Goal: Task Accomplishment & Management: Manage account settings

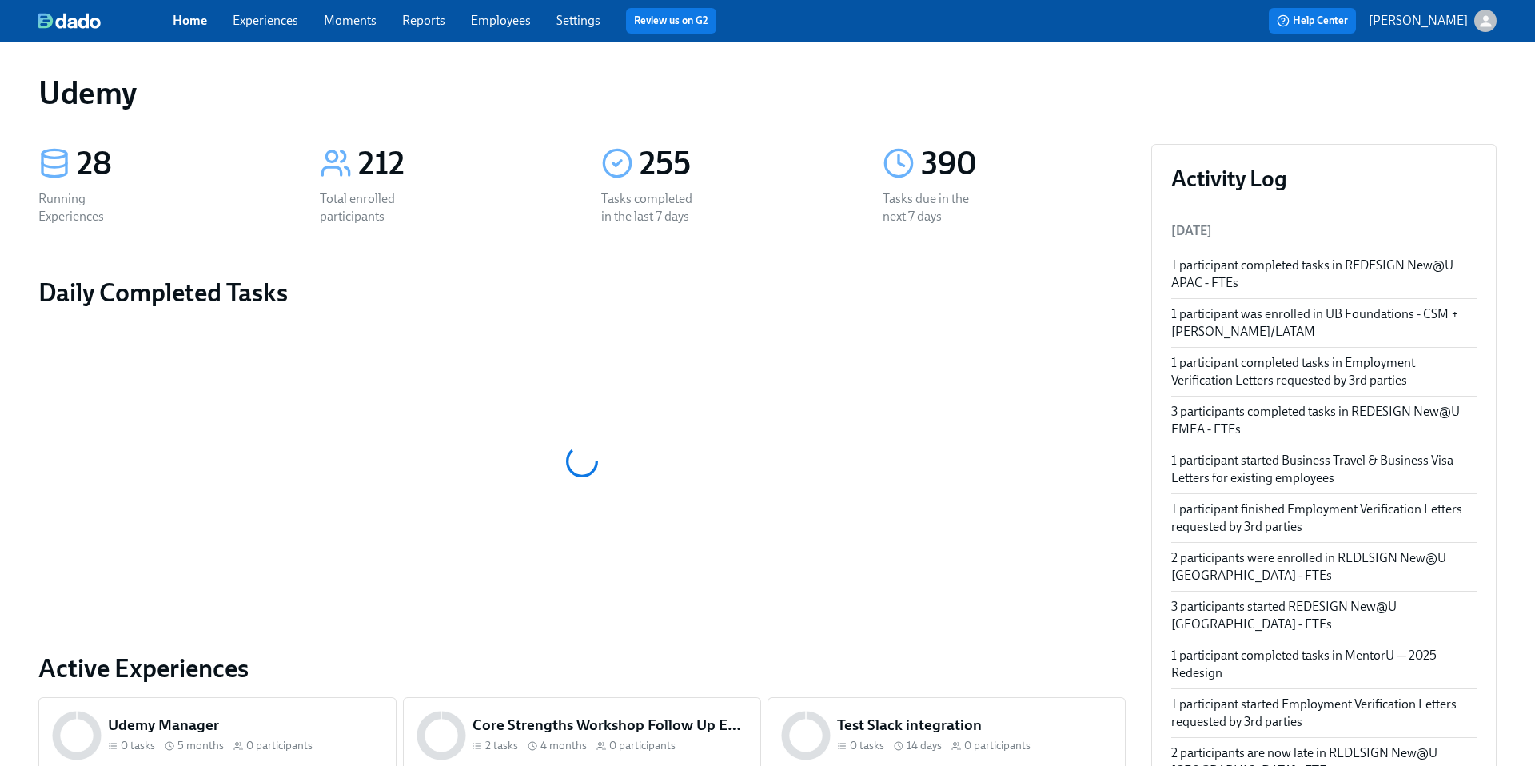
click at [510, 25] on link "Employees" at bounding box center [501, 20] width 60 height 15
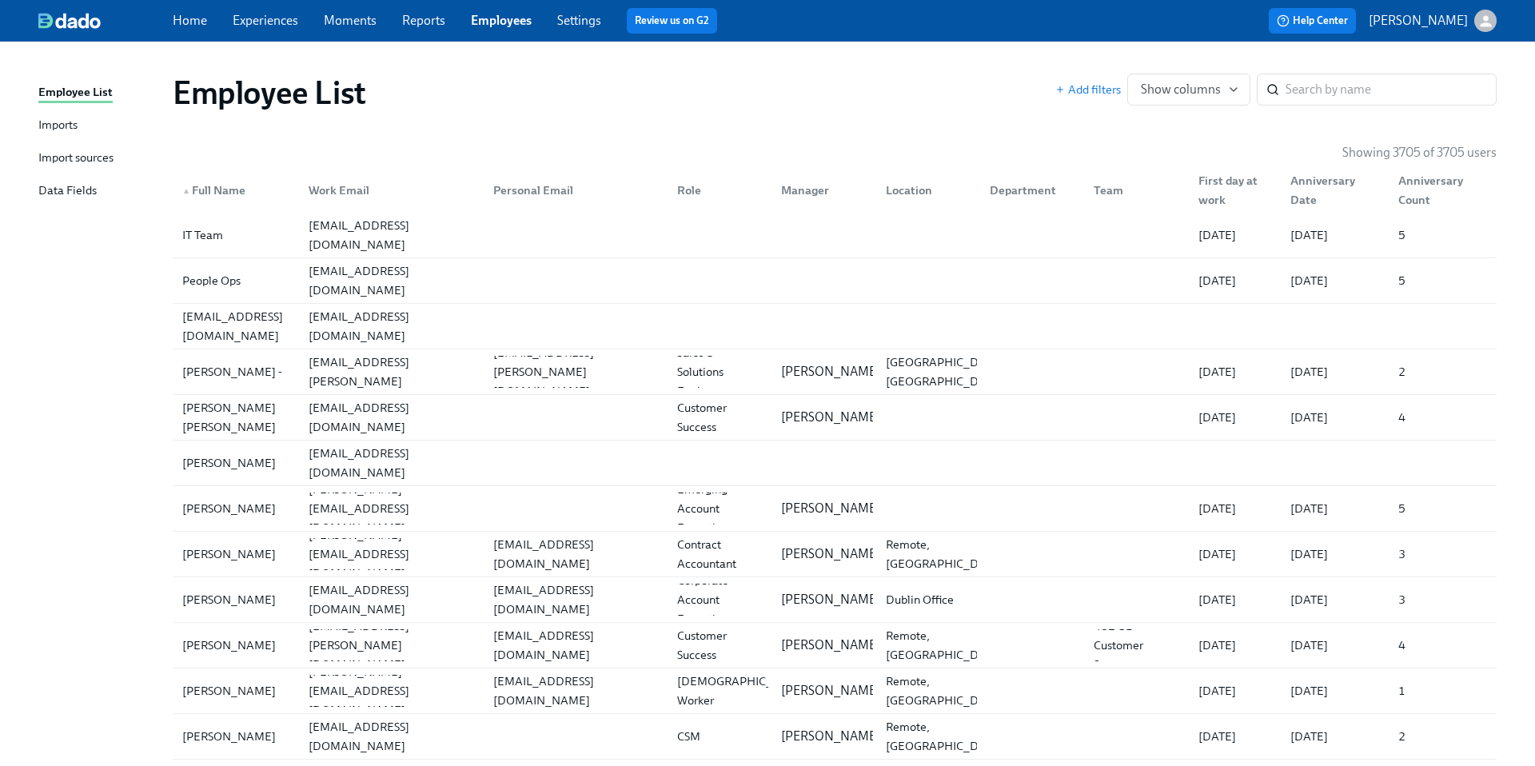
click at [272, 22] on link "Experiences" at bounding box center [266, 20] width 66 height 15
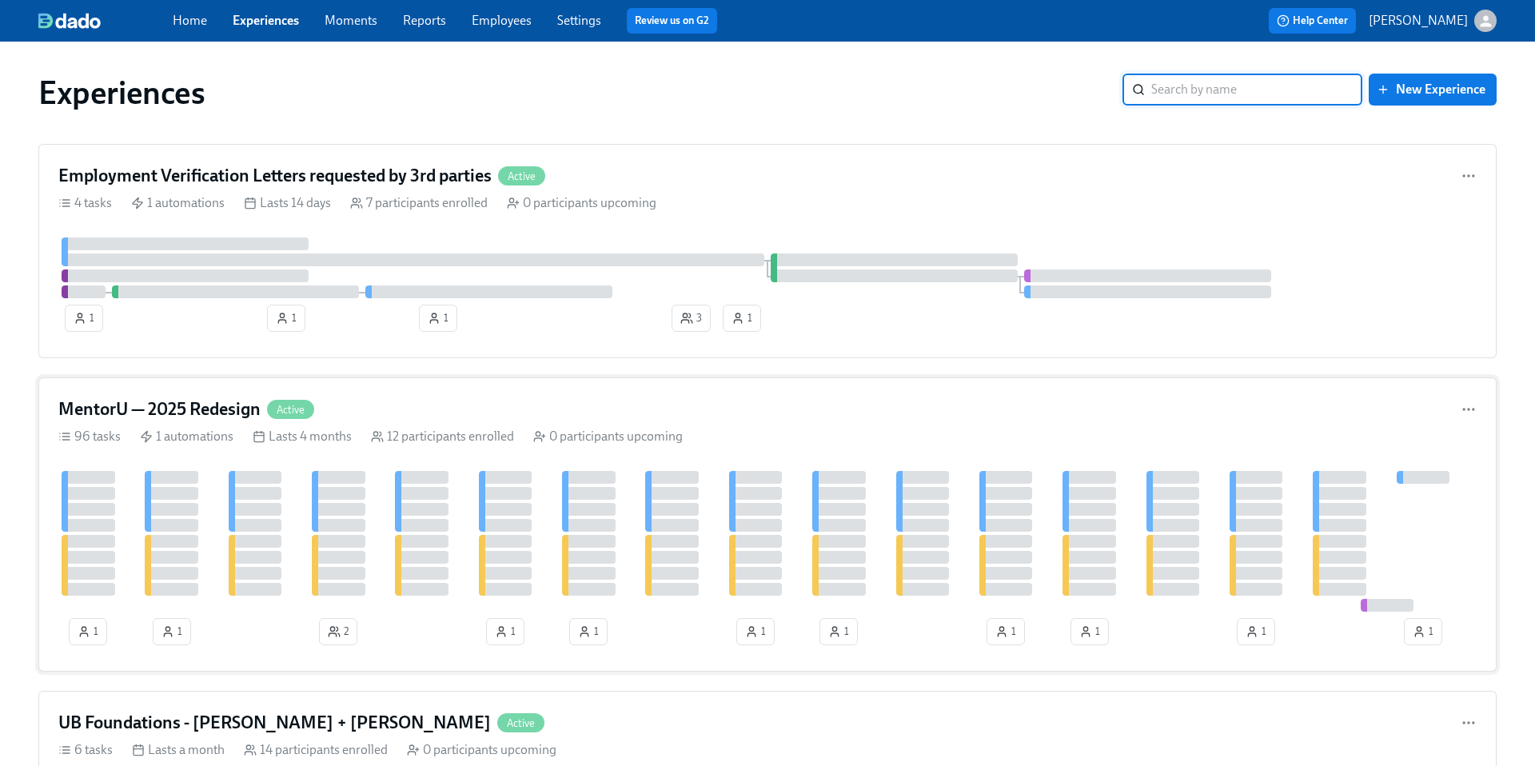
scroll to position [1, 0]
click at [237, 412] on h4 "MentorU — 2025 Redesign" at bounding box center [159, 408] width 202 height 24
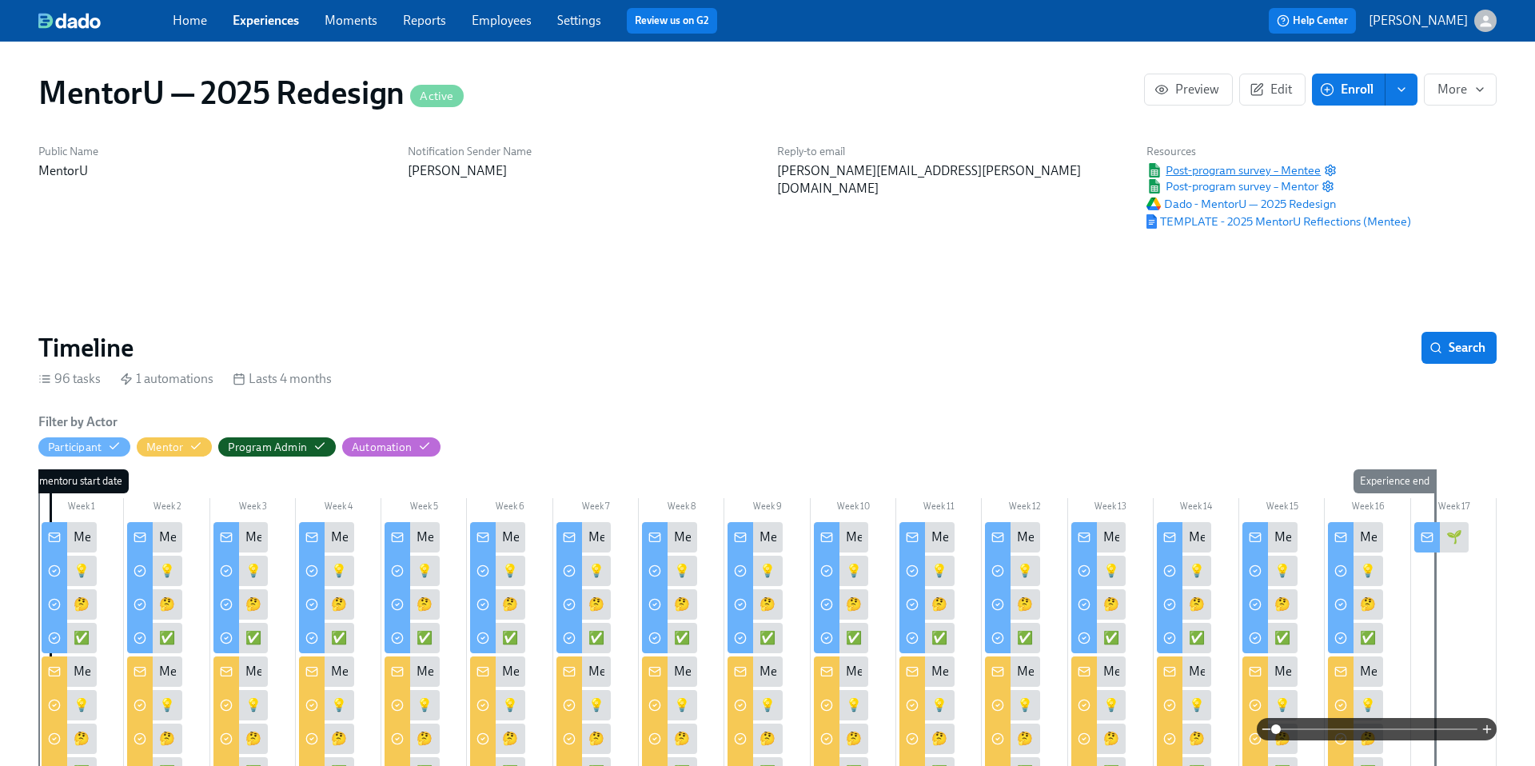
scroll to position [0, 4540]
click at [1185, 168] on span "Post-program survey – Mentee" at bounding box center [1233, 170] width 174 height 16
click at [1203, 189] on span "Post-program survey – Mentor" at bounding box center [1232, 186] width 172 height 16
click at [1237, 167] on span "Post-program survey – Mentee" at bounding box center [1233, 170] width 174 height 16
click at [1208, 169] on span "Post-program survey – Mentee" at bounding box center [1233, 170] width 174 height 16
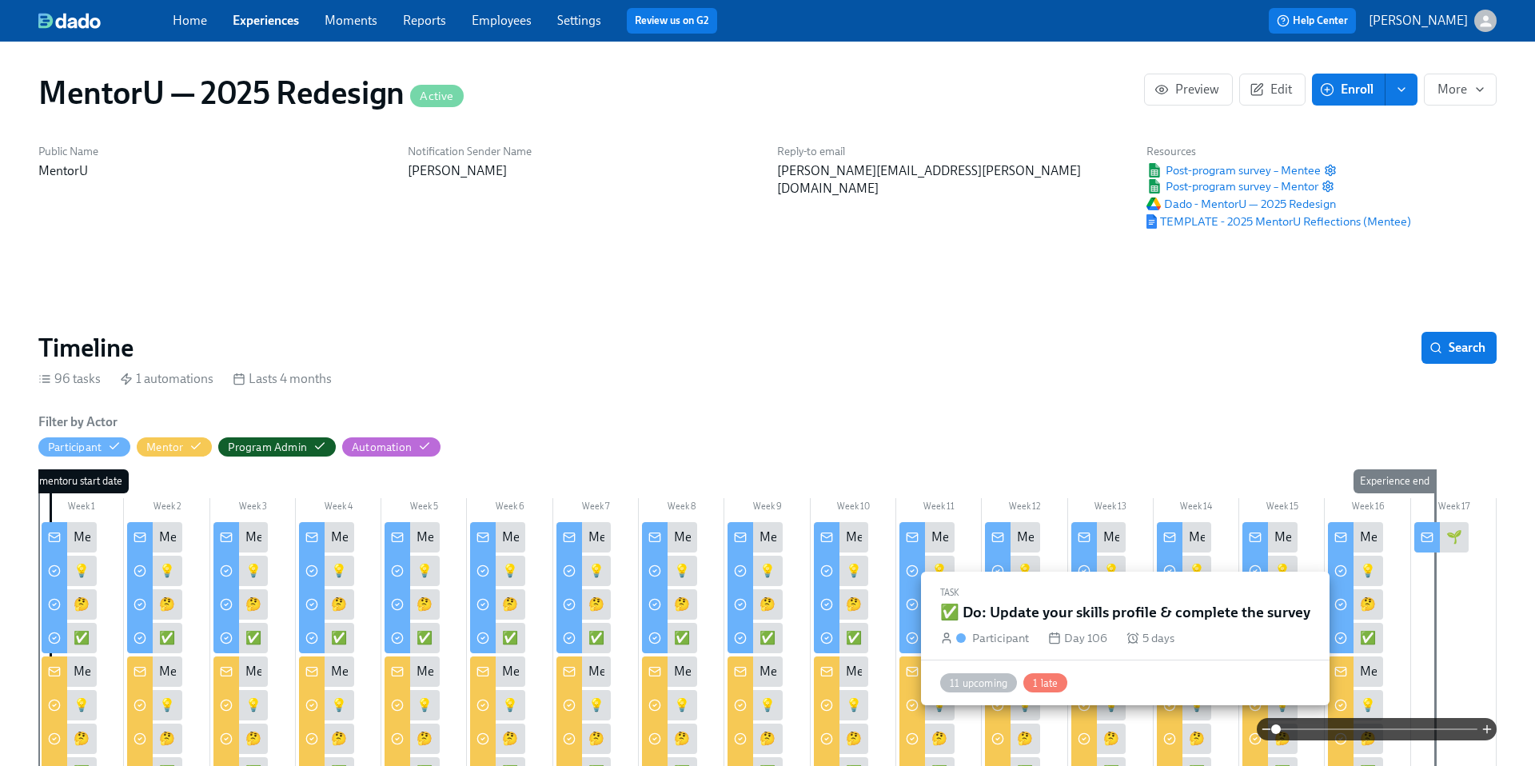
click at [1359, 639] on div "✅ Do: Update your skills profile & complete the survey" at bounding box center [1355, 638] width 55 height 30
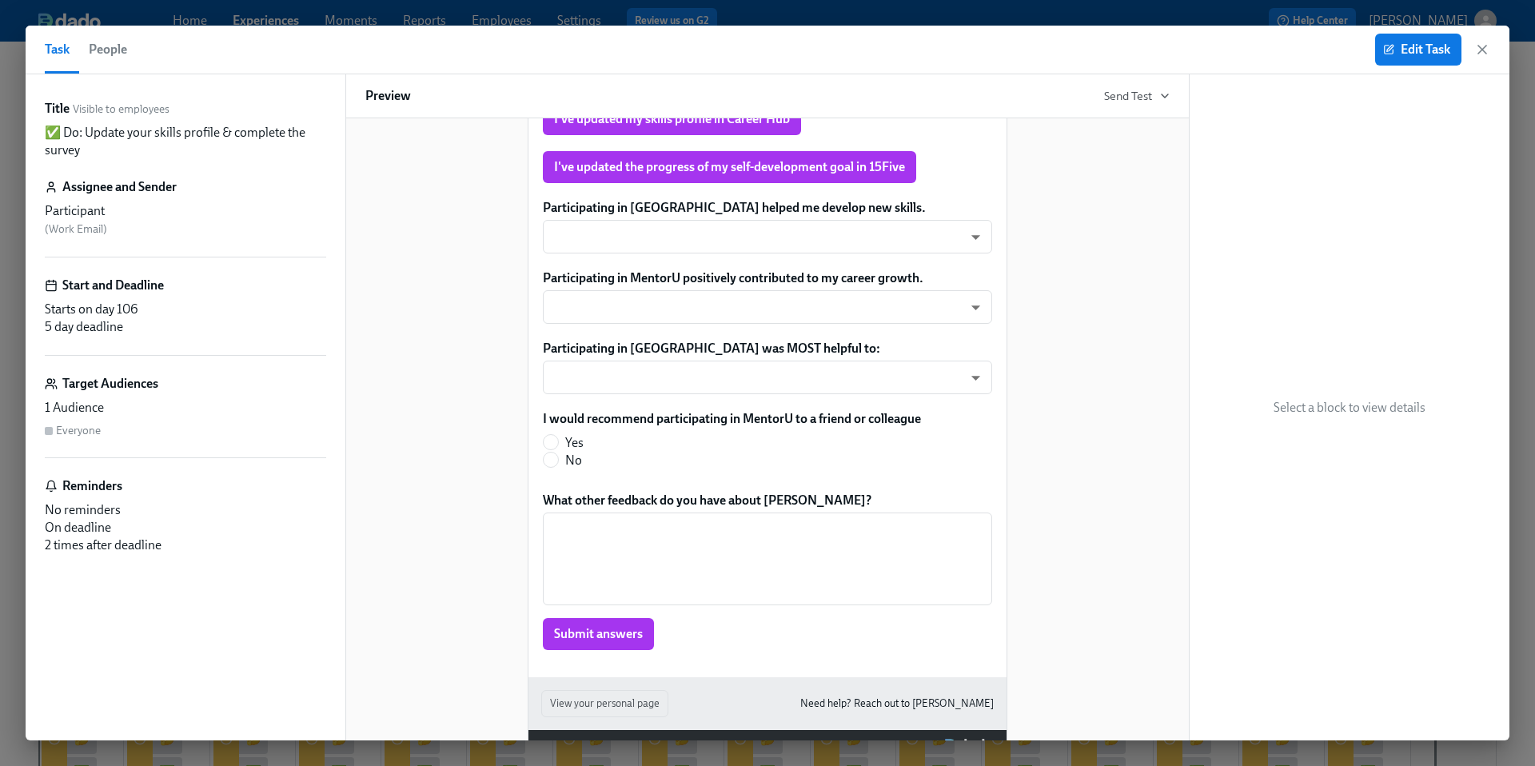
scroll to position [296, 0]
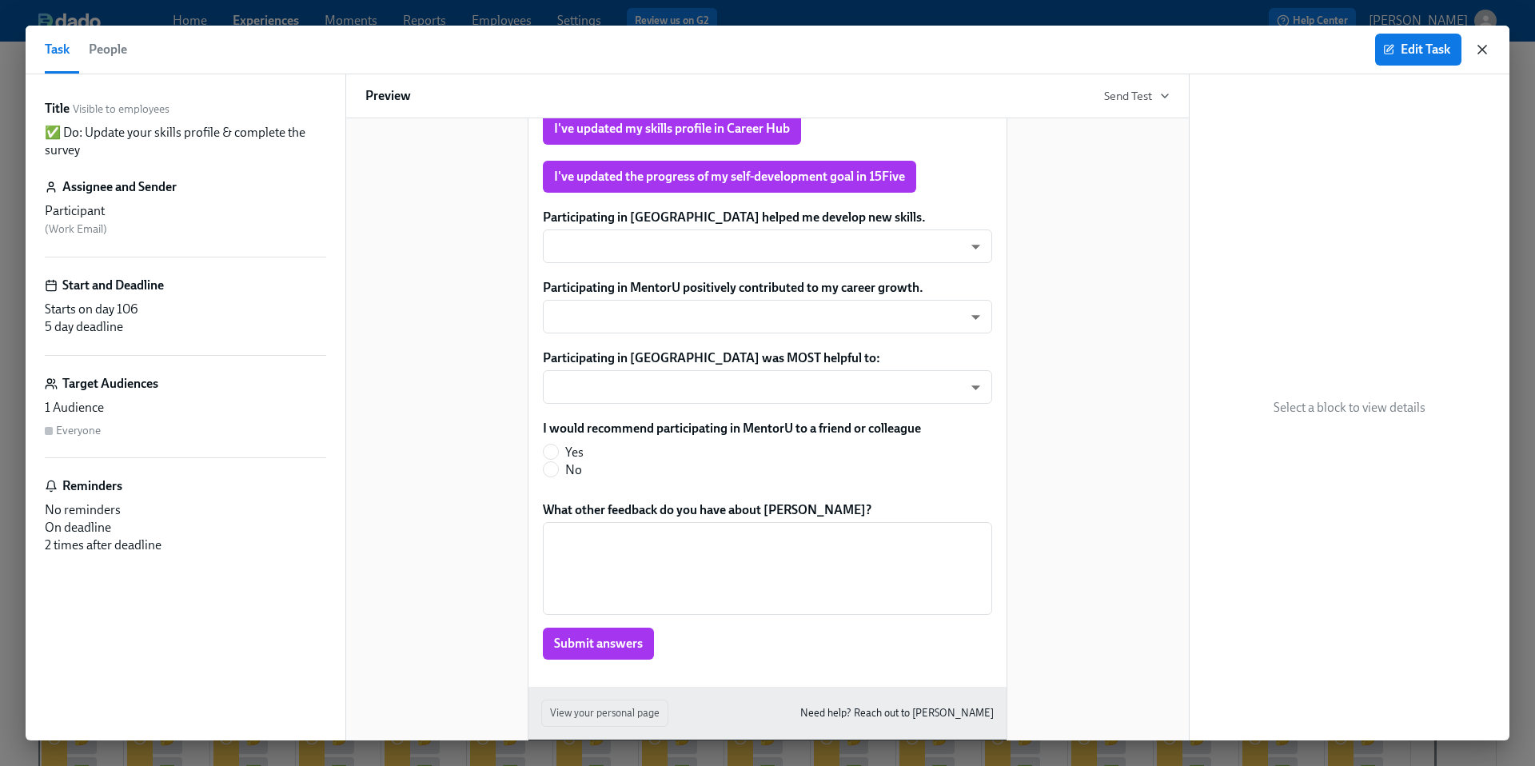
click at [1477, 46] on icon "button" at bounding box center [1482, 50] width 16 height 16
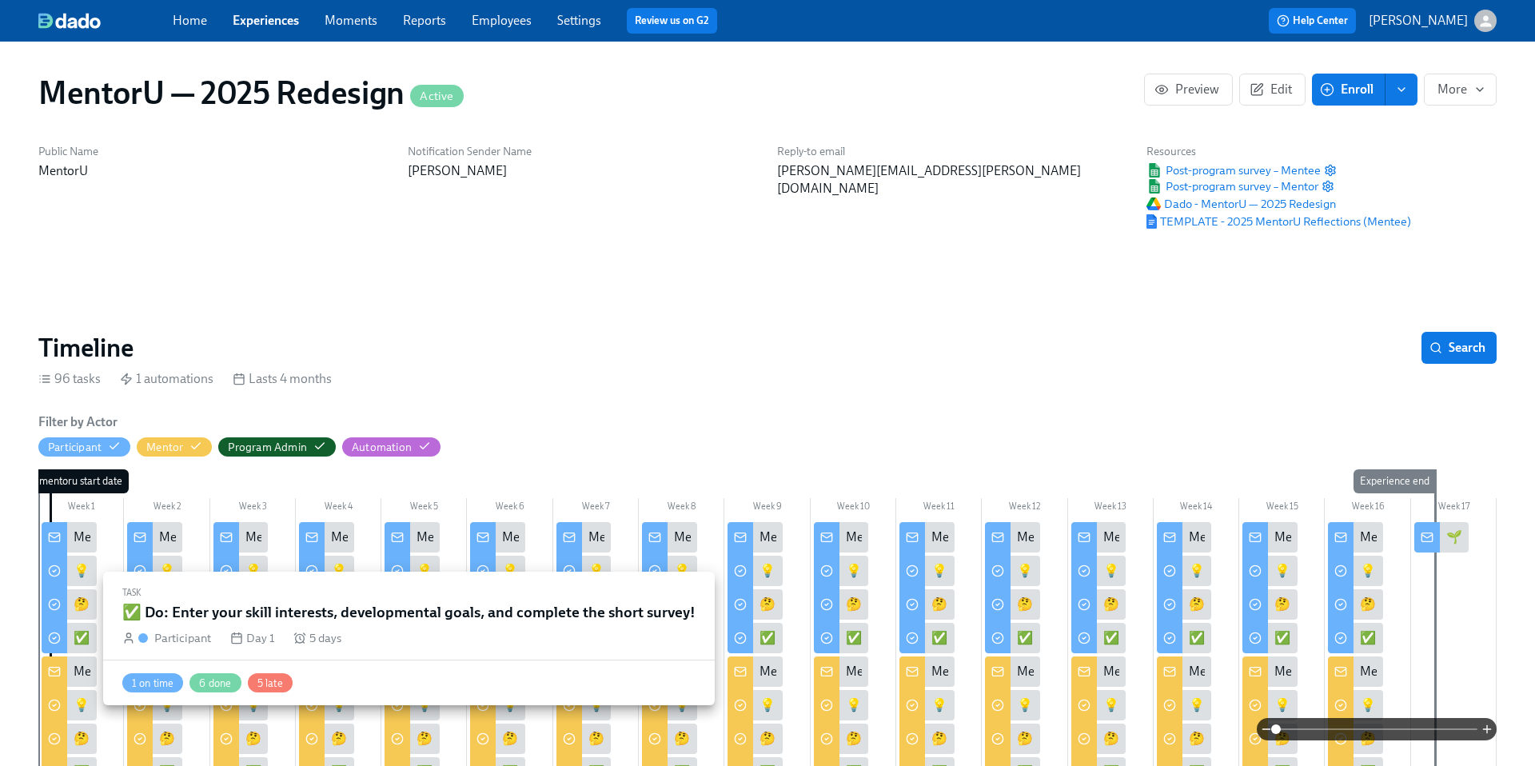
click at [77, 637] on div "✅ Do: Enter your skill interests, developmental goals, and complete the short s…" at bounding box center [305, 638] width 462 height 18
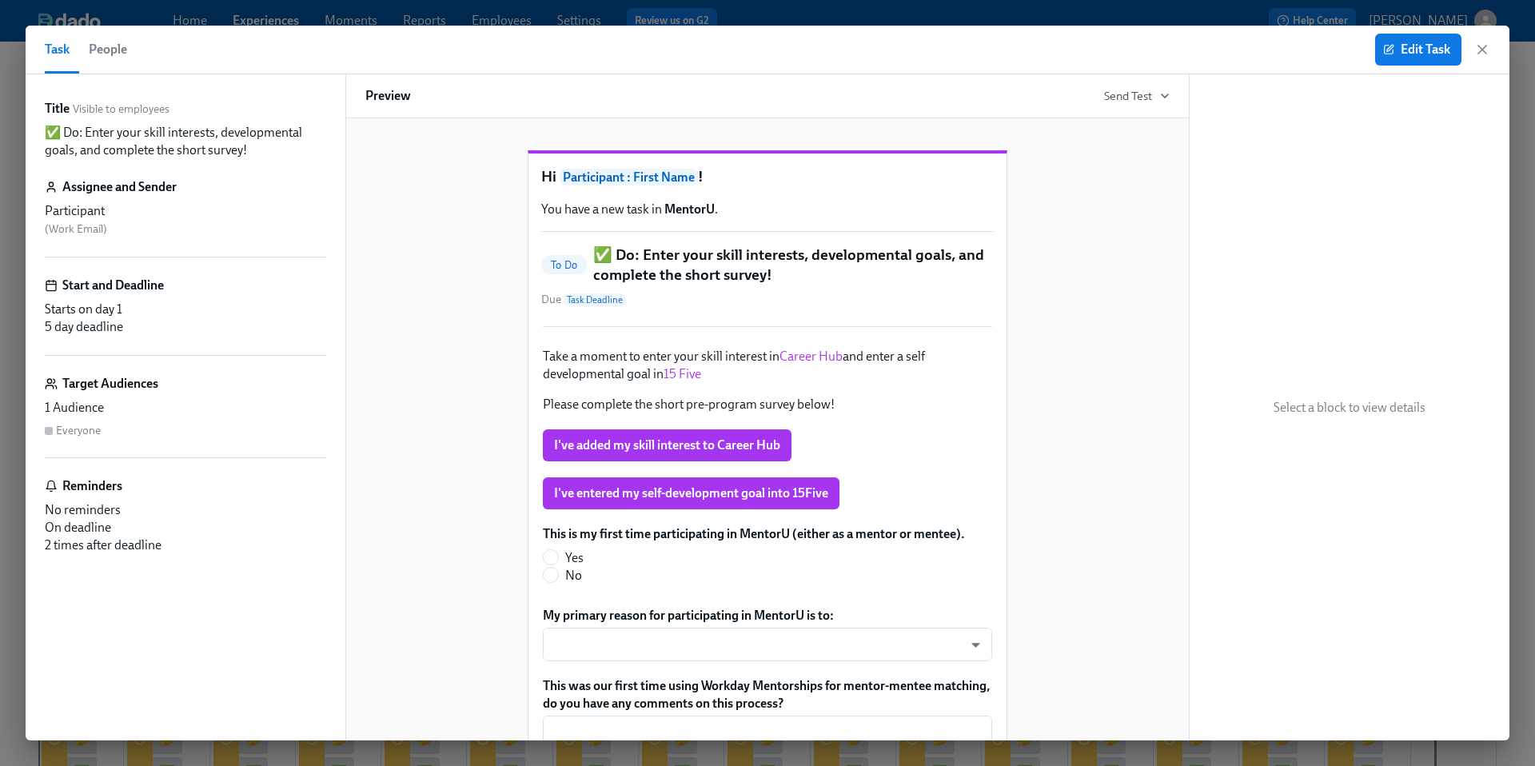
click at [1066, 604] on div "Hi Participant : First Name ! You have a new task in [GEOGRAPHIC_DATA] . To Do …" at bounding box center [767, 544] width 804 height 839
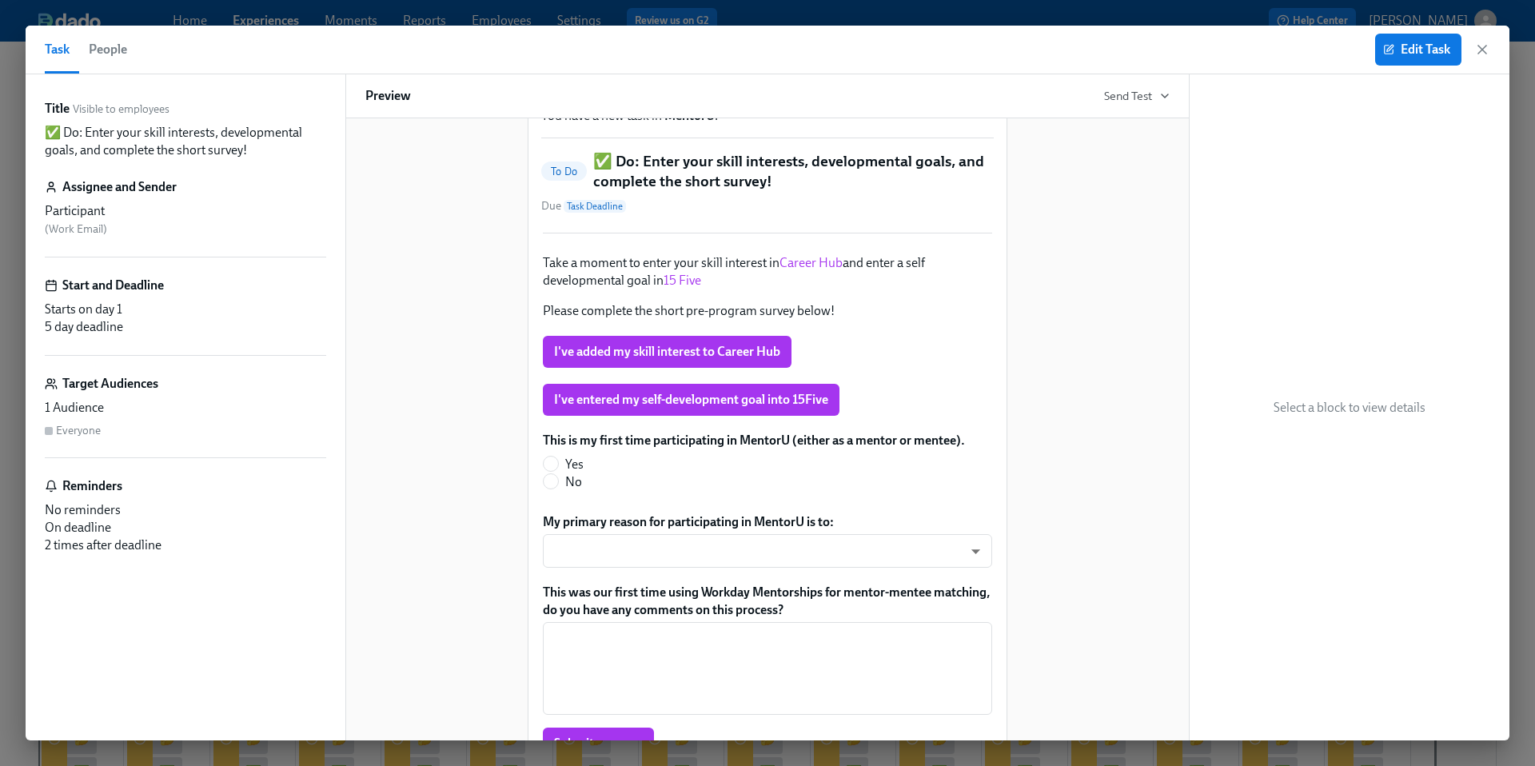
scroll to position [95, 0]
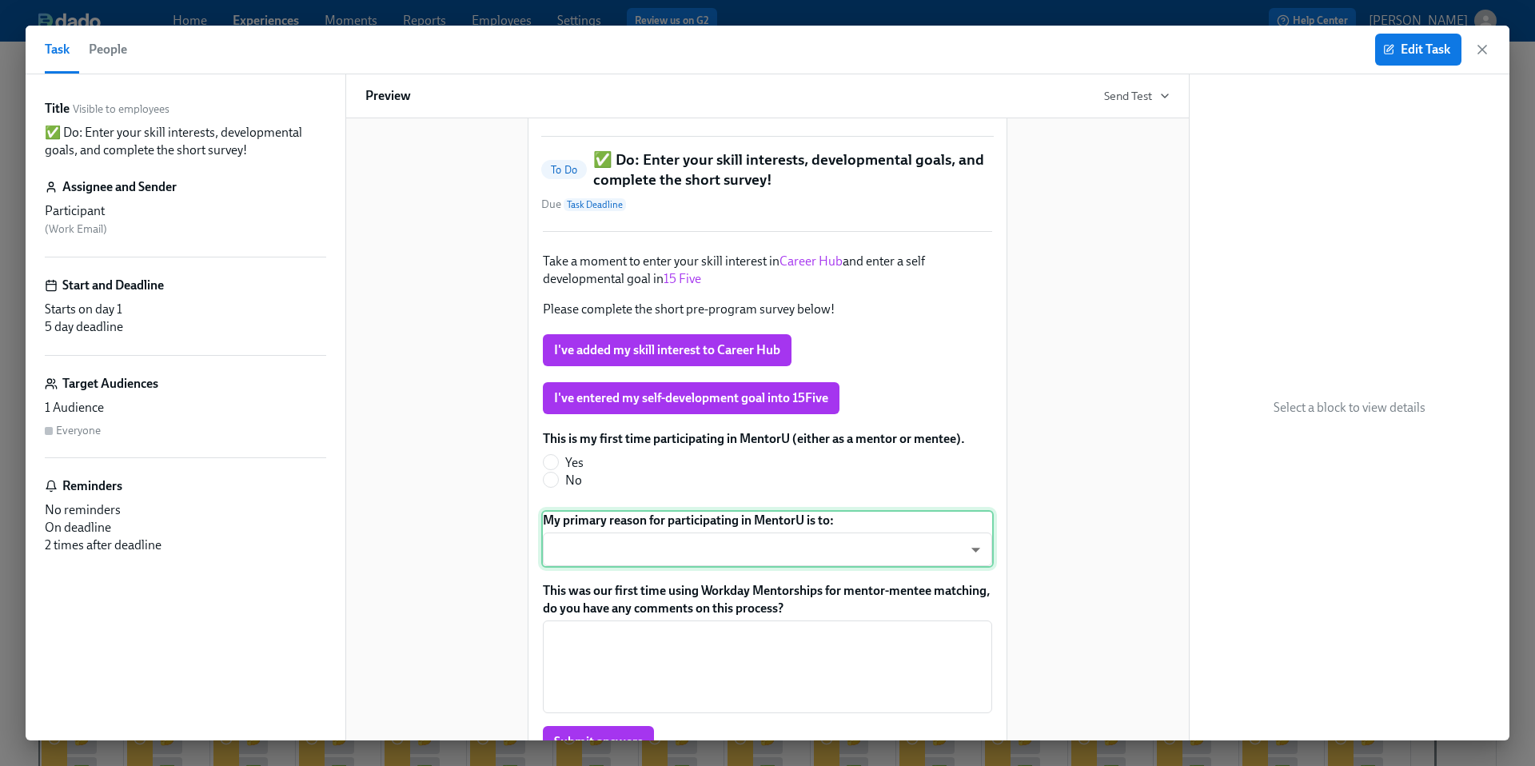
click at [976, 568] on div "My primary reason for participating in MentorU is to: ​ ​" at bounding box center [767, 539] width 452 height 58
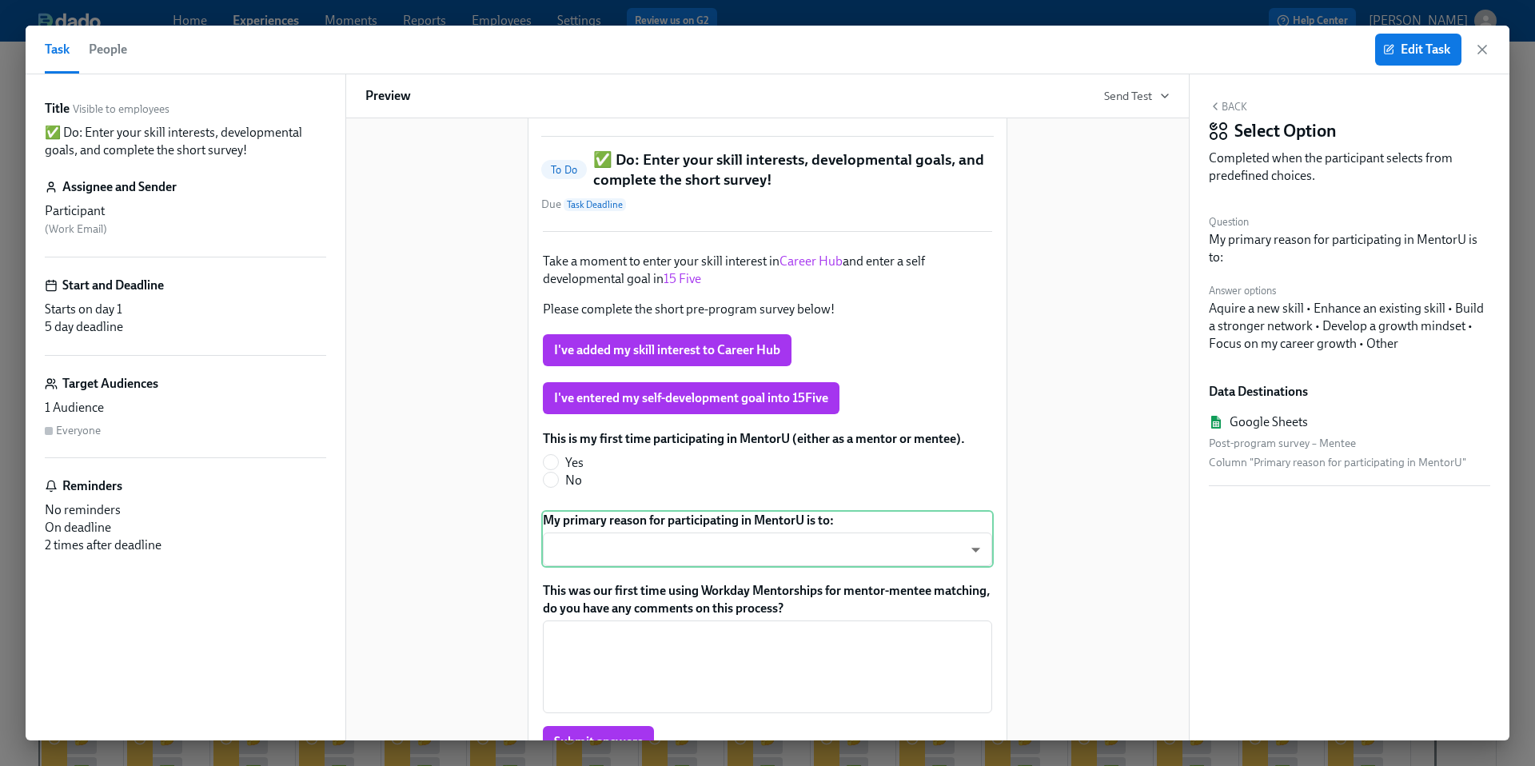
click at [1102, 557] on div "Hi Participant : First Name ! You have a new task in [GEOGRAPHIC_DATA] . To Do …" at bounding box center [767, 449] width 804 height 839
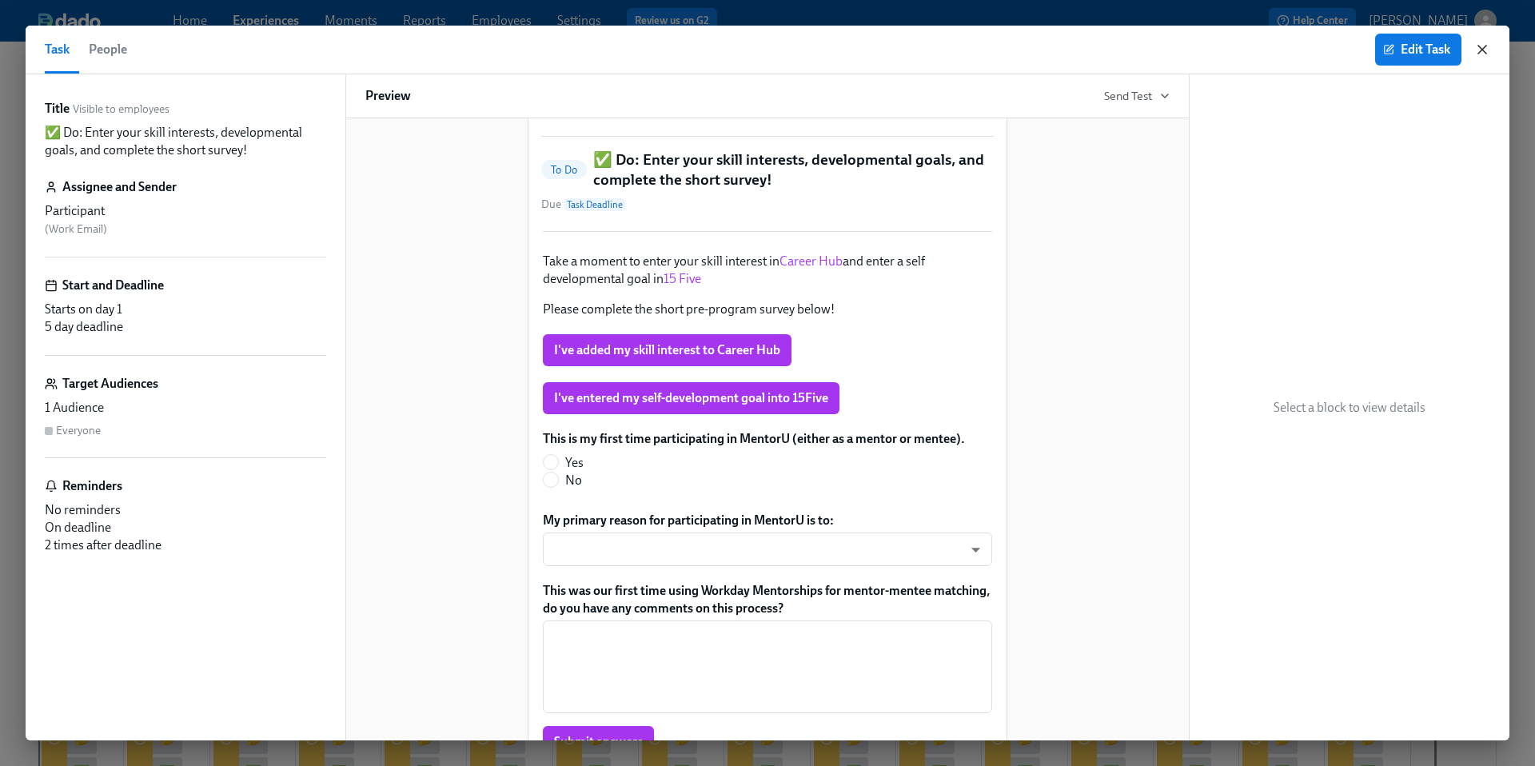
click at [1481, 49] on icon "button" at bounding box center [1482, 50] width 8 height 8
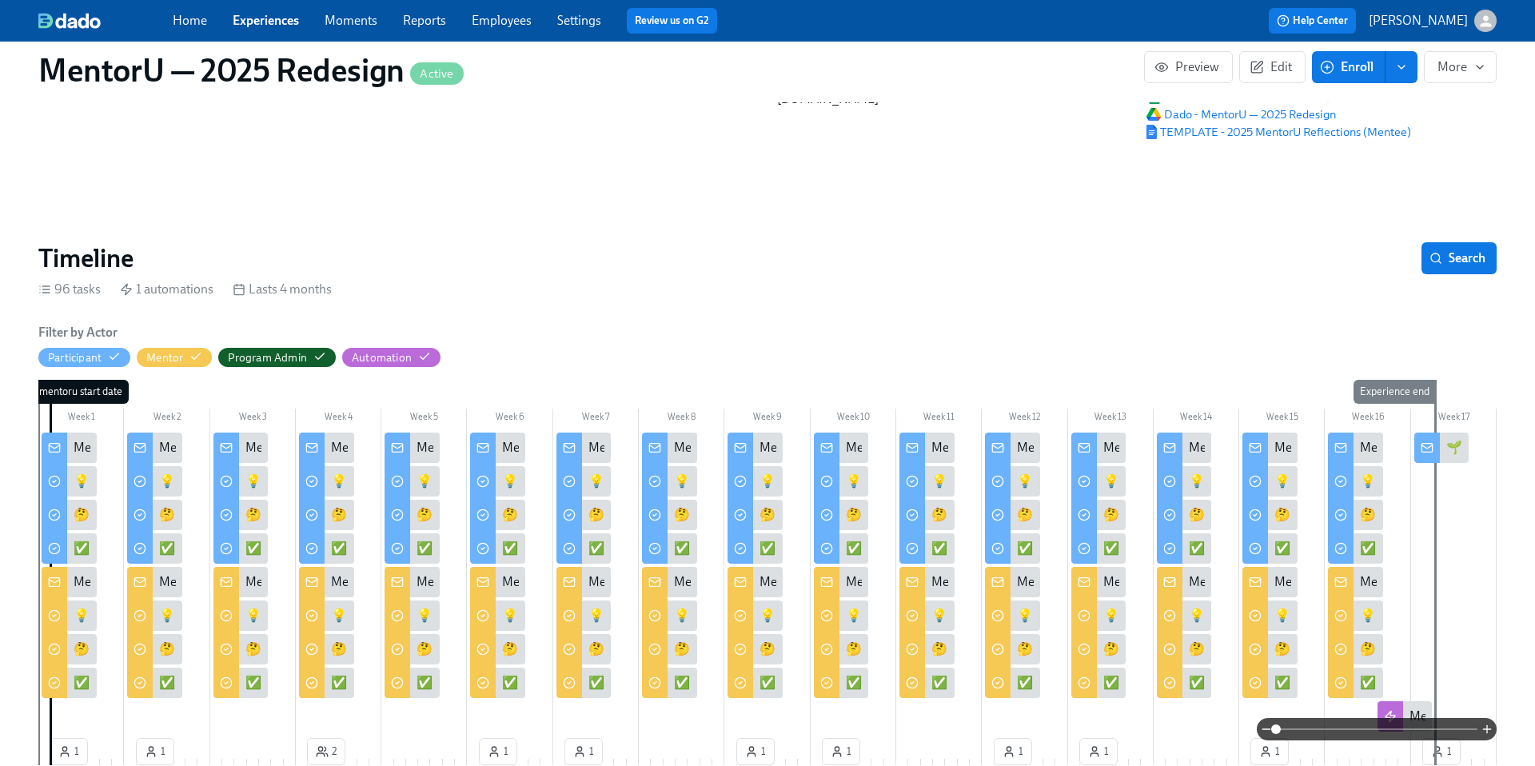
scroll to position [101, 0]
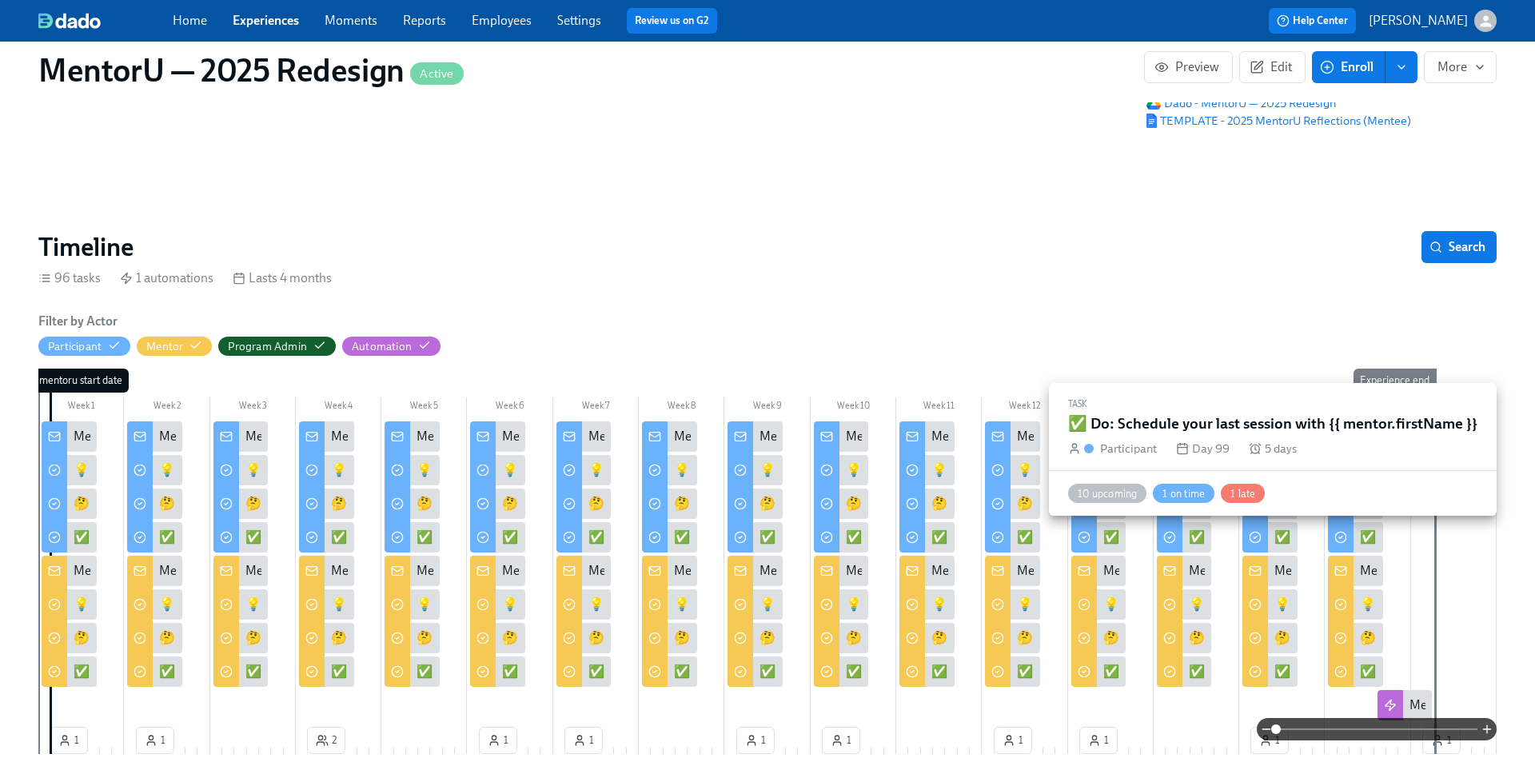
click at [1283, 534] on div "✅ Do: Schedule your last session with {{ mentor.firstName }}" at bounding box center [1440, 537] width 333 height 18
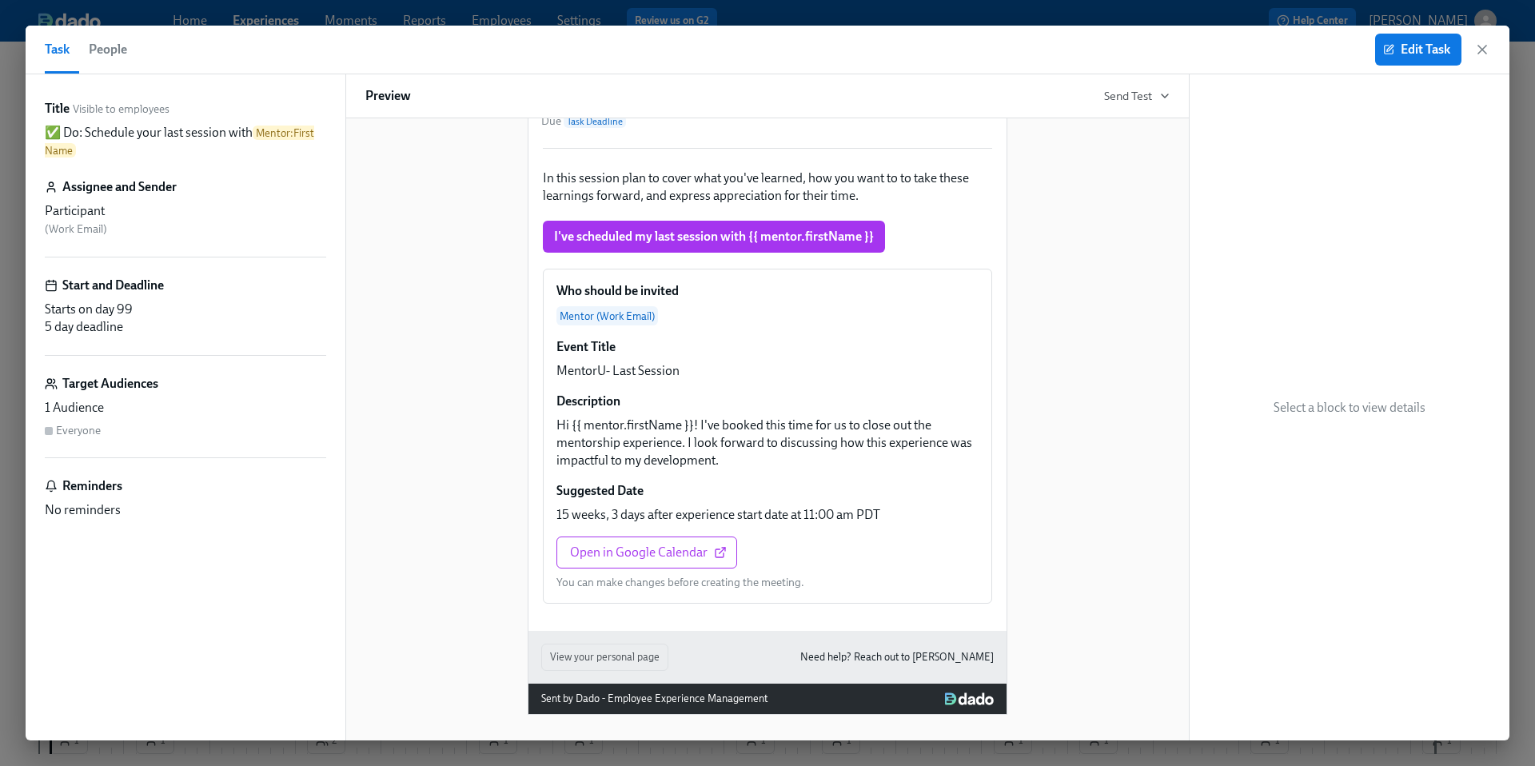
scroll to position [116, 0]
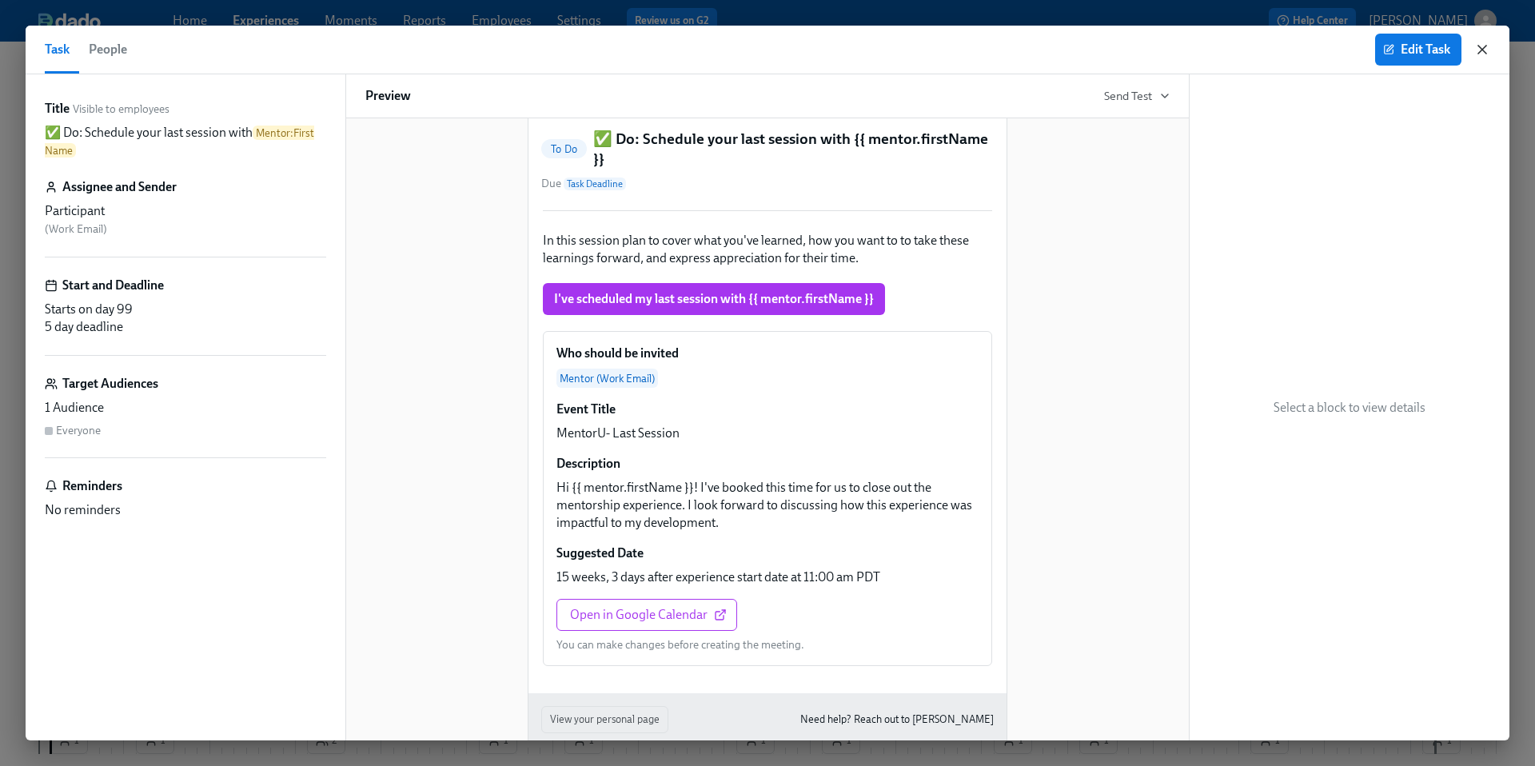
click at [1487, 50] on icon "button" at bounding box center [1482, 50] width 16 height 16
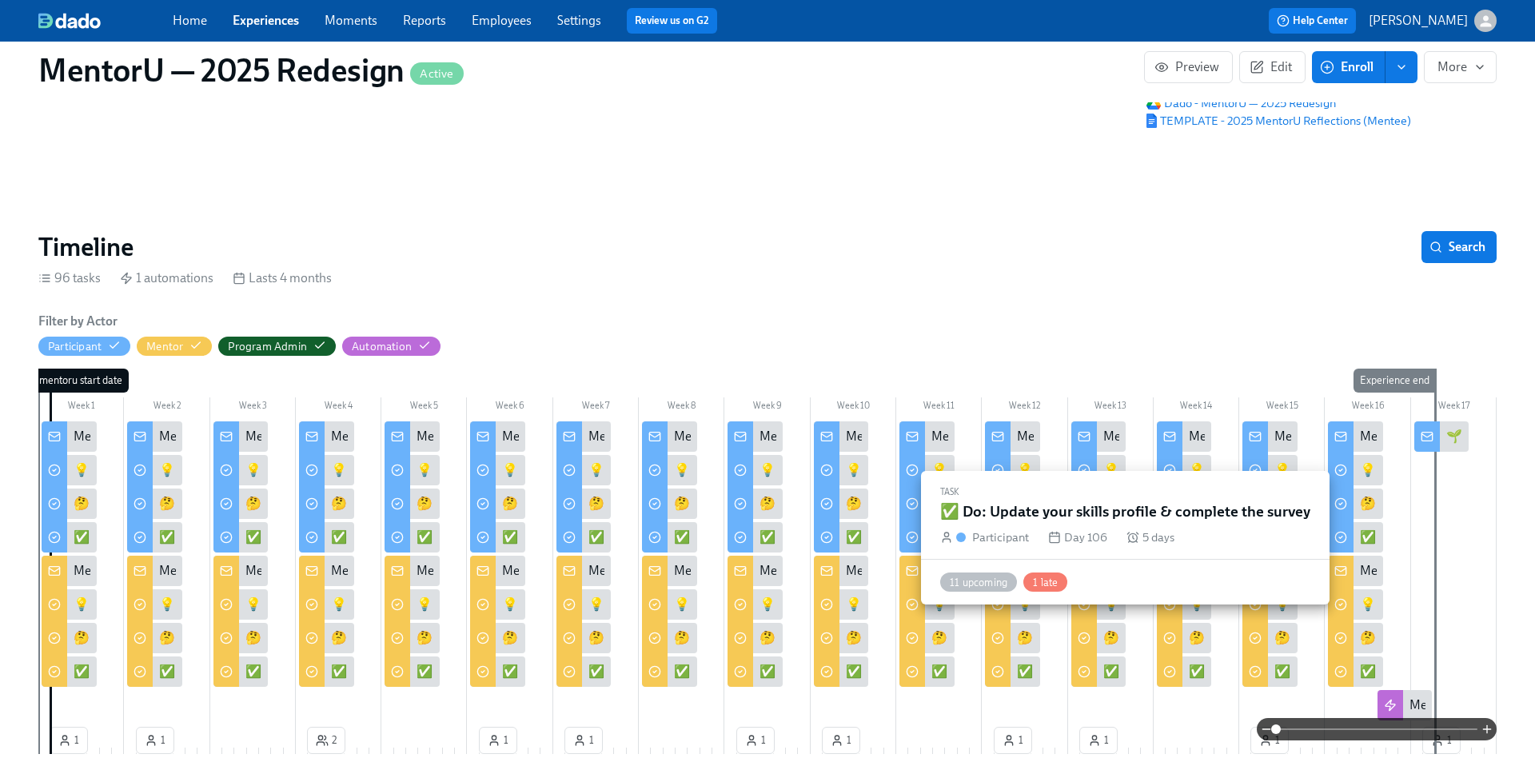
click at [1373, 541] on div "✅ Do: Update your skills profile & complete the survey" at bounding box center [1509, 537] width 298 height 18
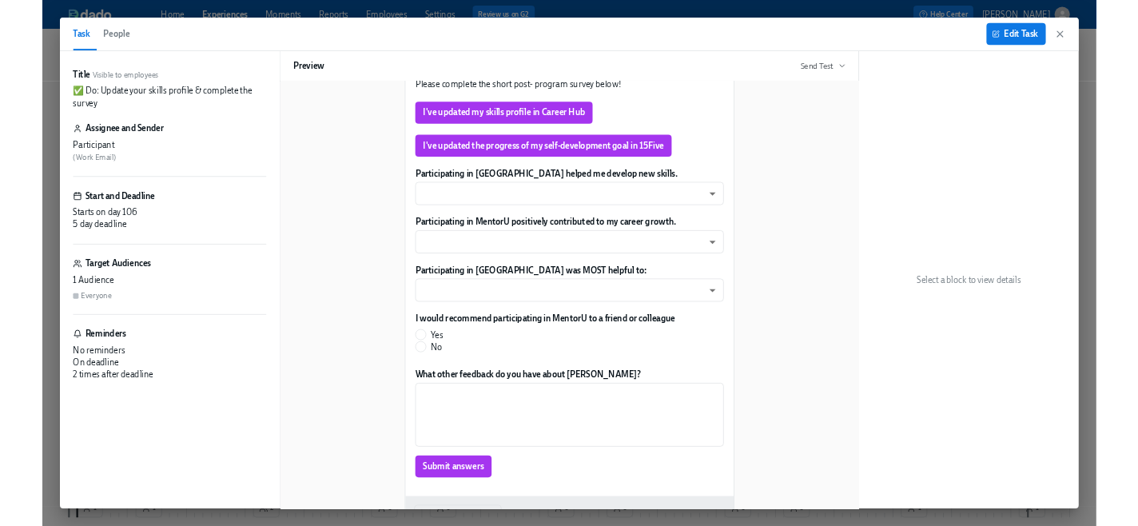
scroll to position [321, 0]
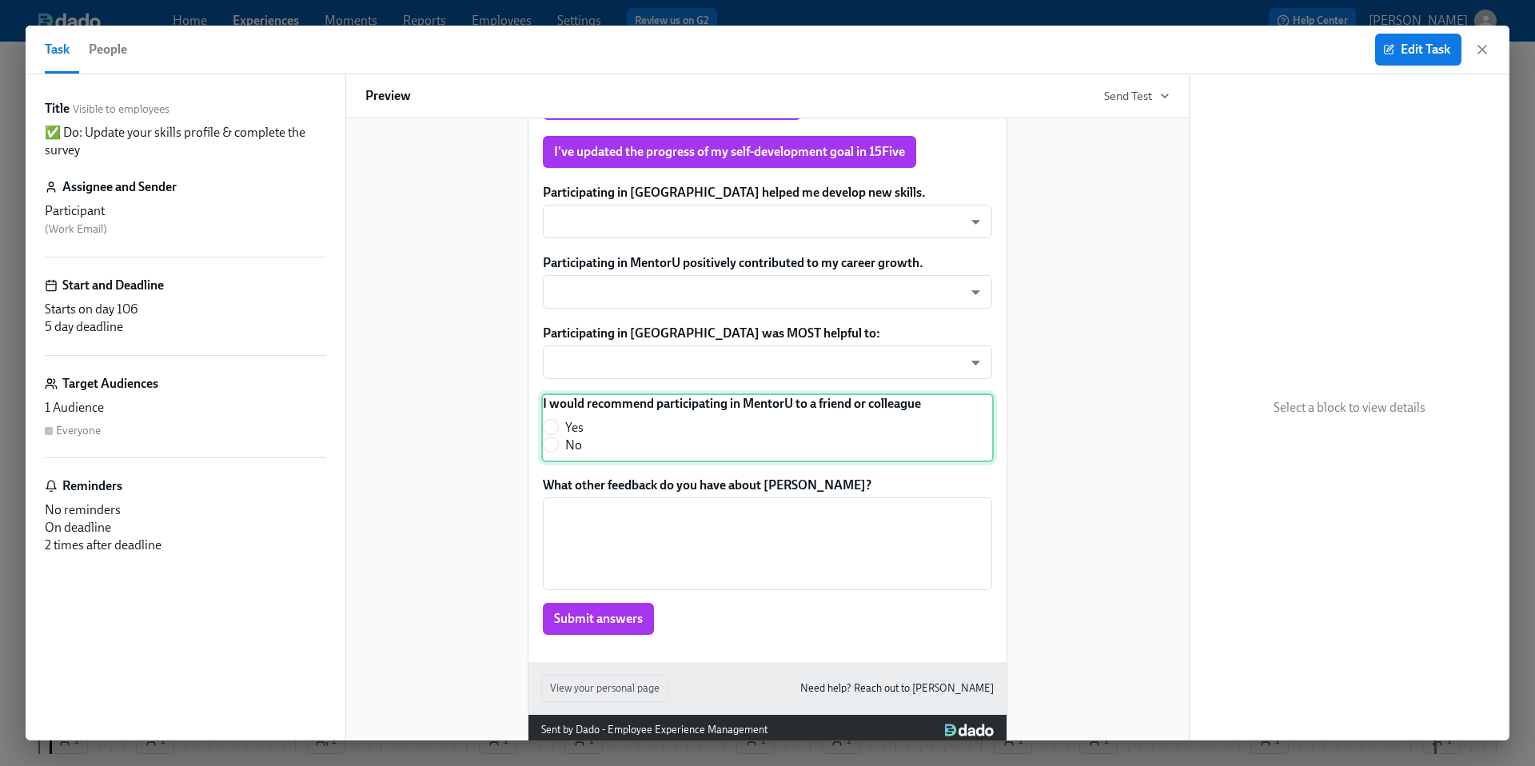
click at [861, 433] on div "I would recommend participating in MentorU to a friend or colleague Yes No" at bounding box center [767, 427] width 452 height 69
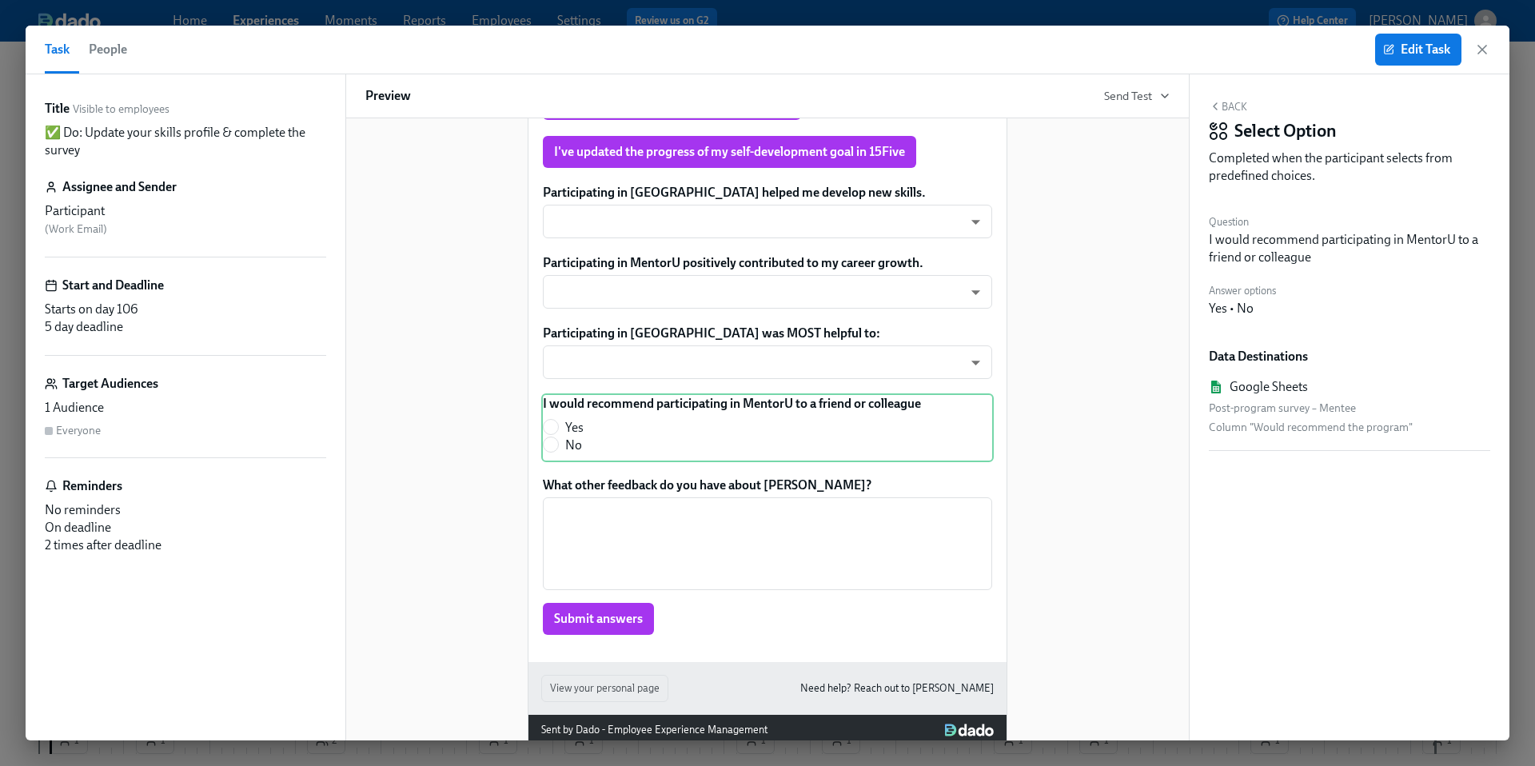
click at [1106, 522] on div "Hi Participant : First Name ! You have a new task in [GEOGRAPHIC_DATA] . To Do …" at bounding box center [767, 275] width 804 height 942
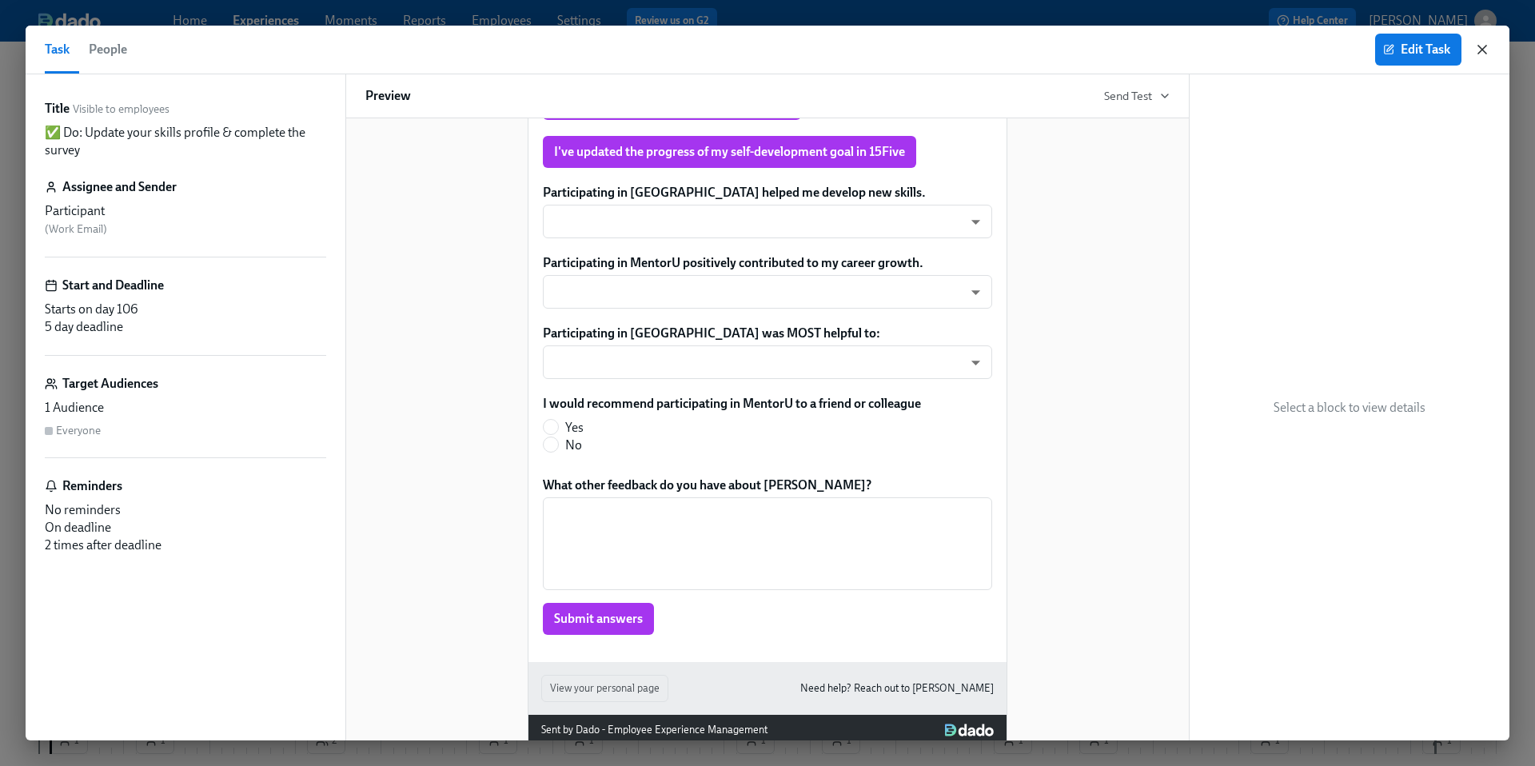
click at [1480, 52] on icon "button" at bounding box center [1482, 50] width 16 height 16
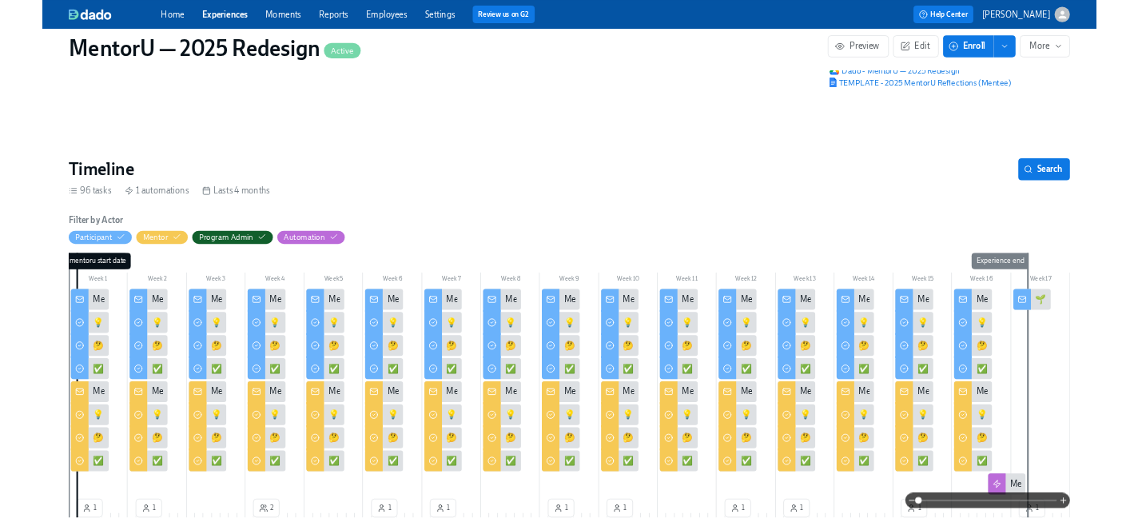
scroll to position [0, 4540]
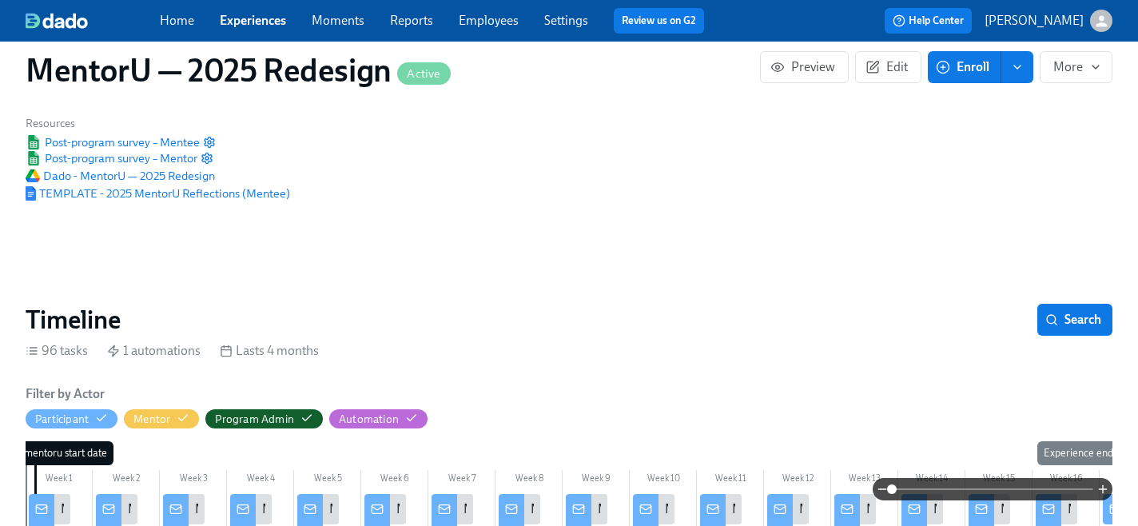
click at [181, 19] on link "Home" at bounding box center [177, 20] width 34 height 15
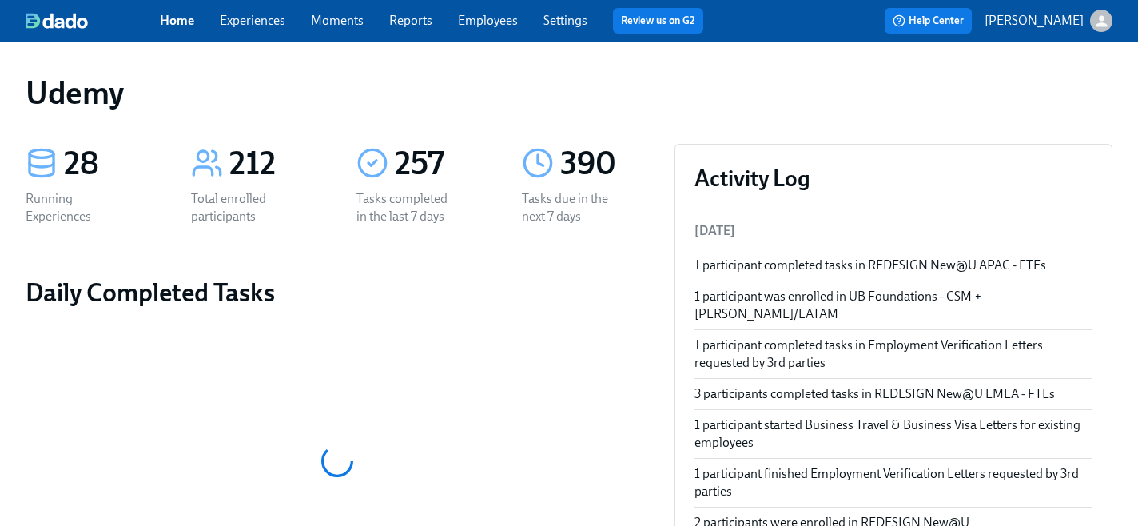
click at [269, 27] on link "Experiences" at bounding box center [253, 20] width 66 height 15
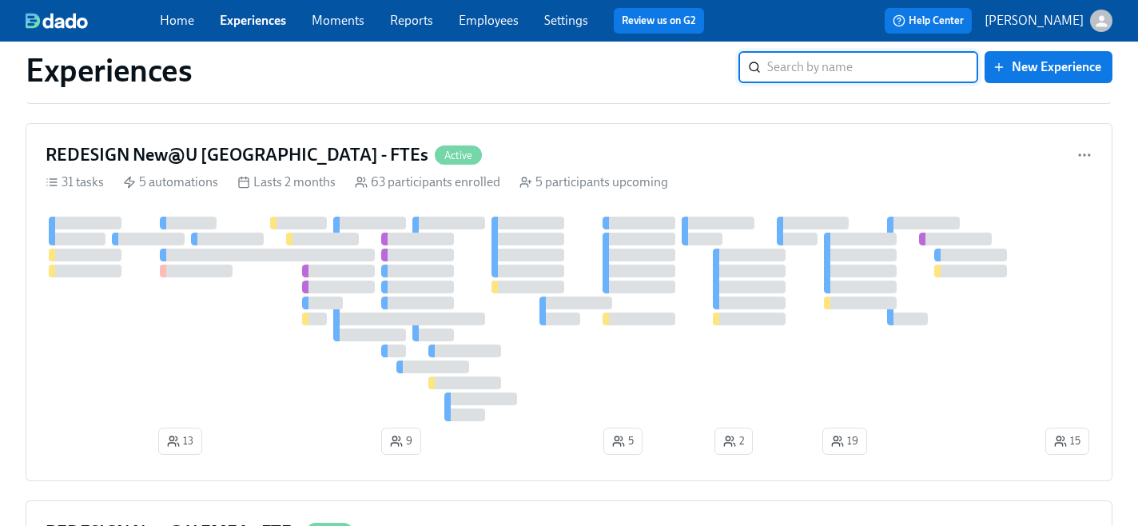
scroll to position [1312, 0]
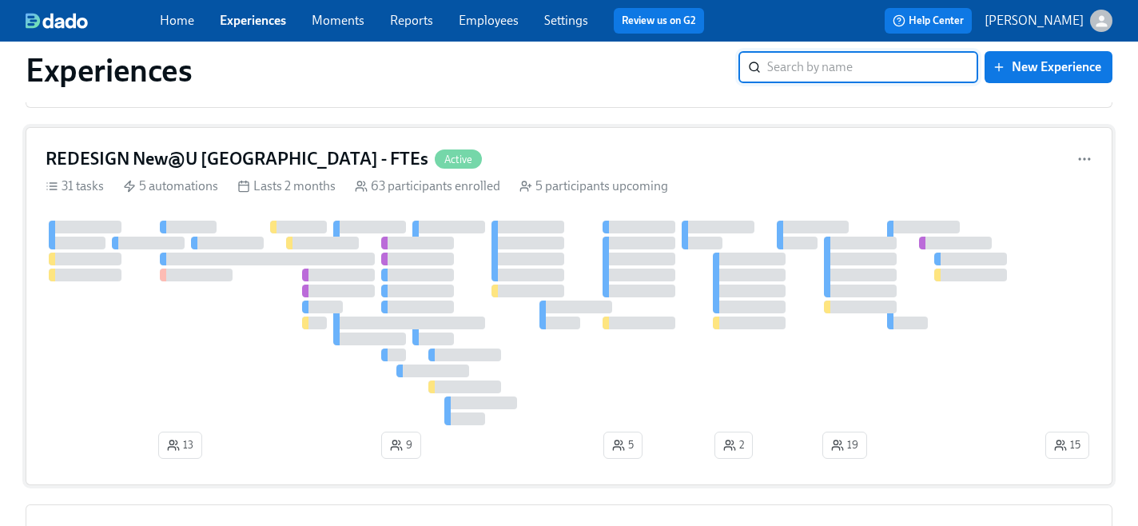
click at [265, 166] on h4 "REDESIGN New@U [GEOGRAPHIC_DATA] - FTEs" at bounding box center [237, 159] width 383 height 24
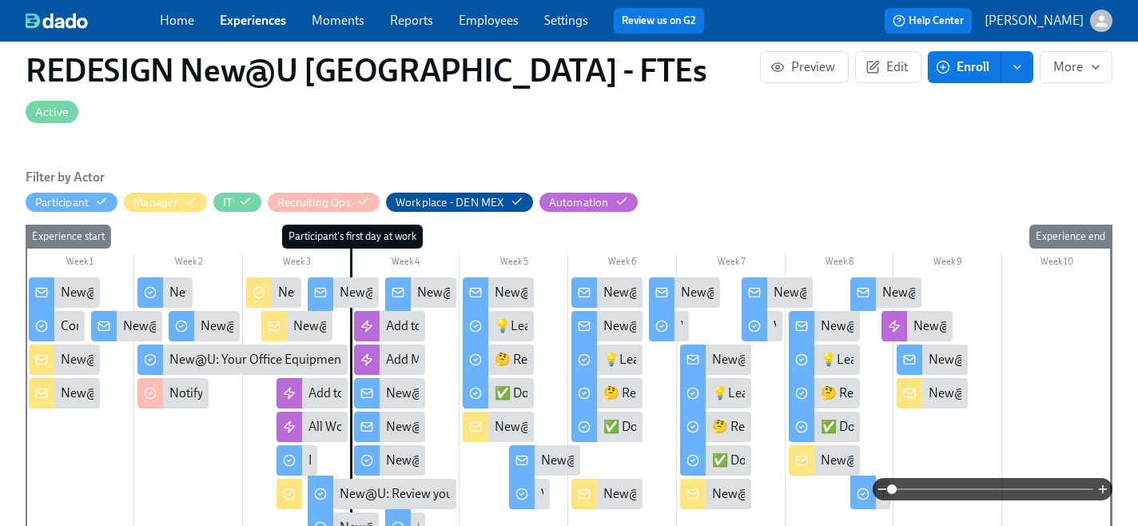
scroll to position [410, 0]
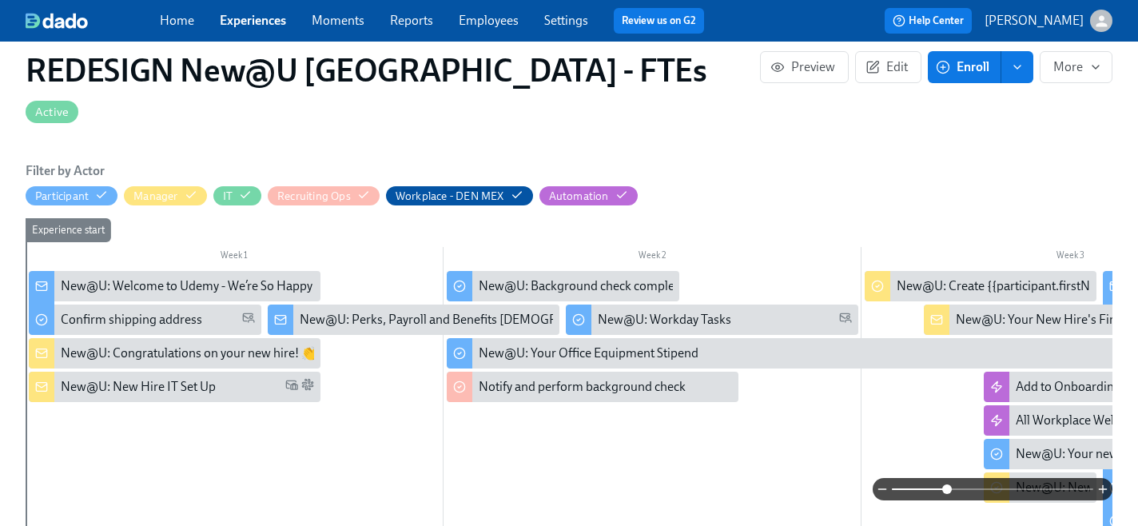
drag, startPoint x: 893, startPoint y: 492, endPoint x: 950, endPoint y: 492, distance: 56.8
click at [950, 492] on span at bounding box center [947, 489] width 10 height 10
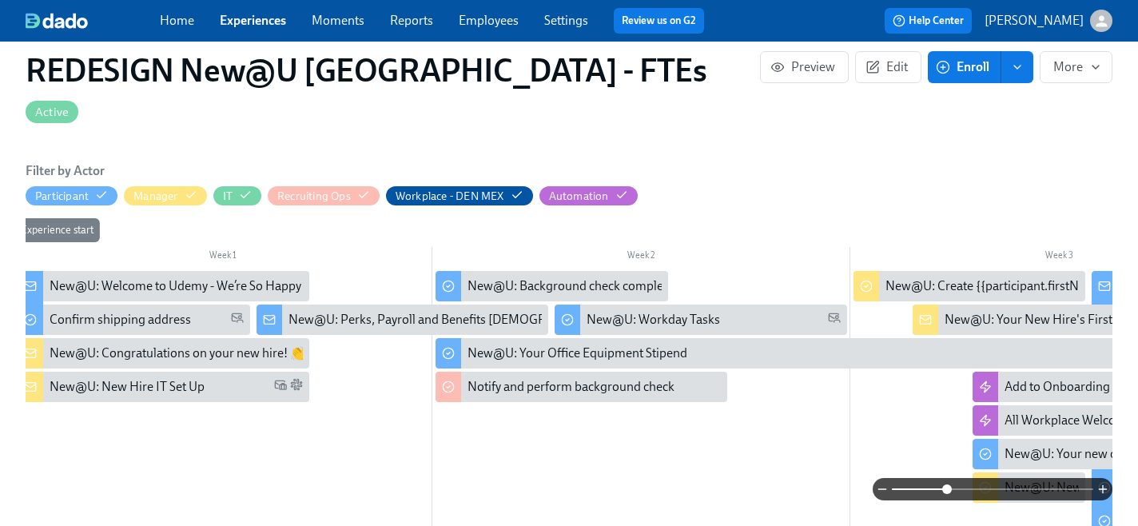
scroll to position [0, 0]
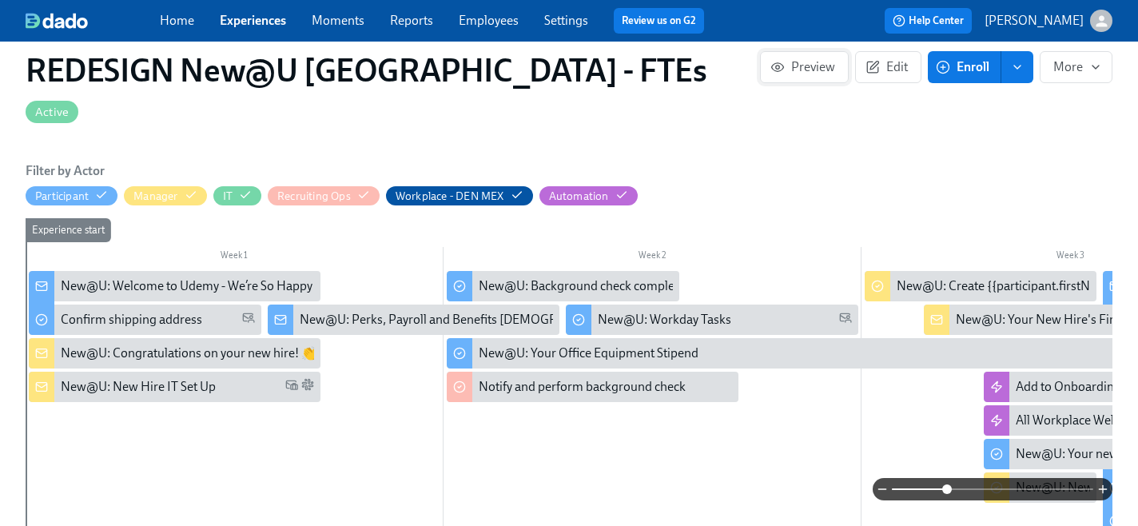
click at [809, 70] on span "Preview" at bounding box center [805, 67] width 62 height 16
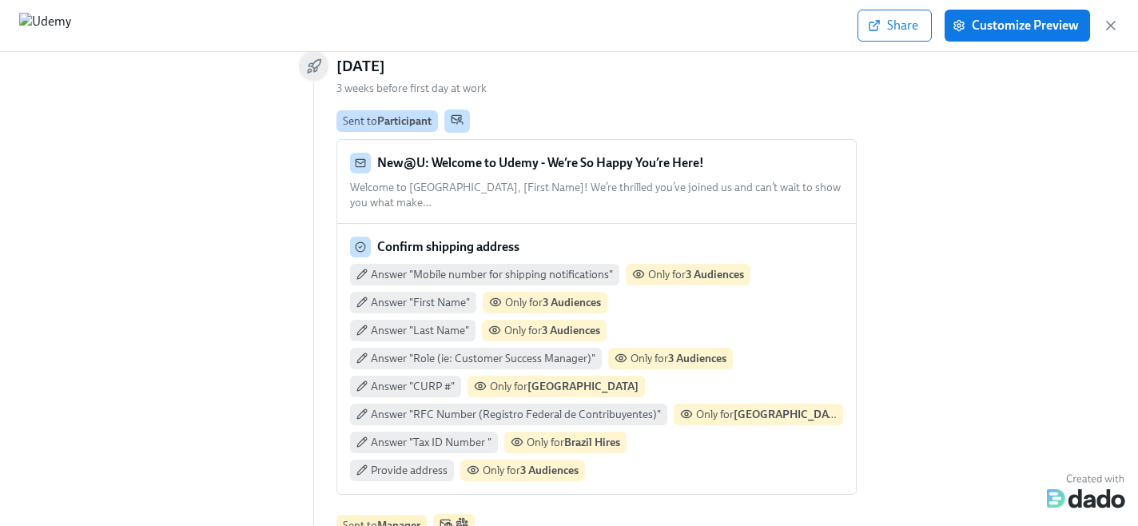
scroll to position [141, 0]
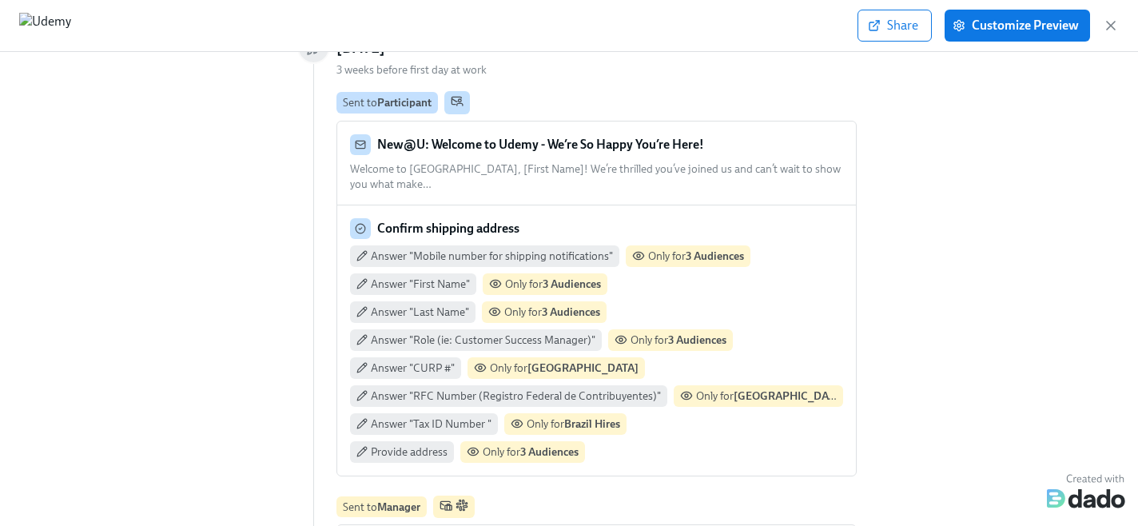
click at [355, 145] on icon at bounding box center [360, 144] width 11 height 11
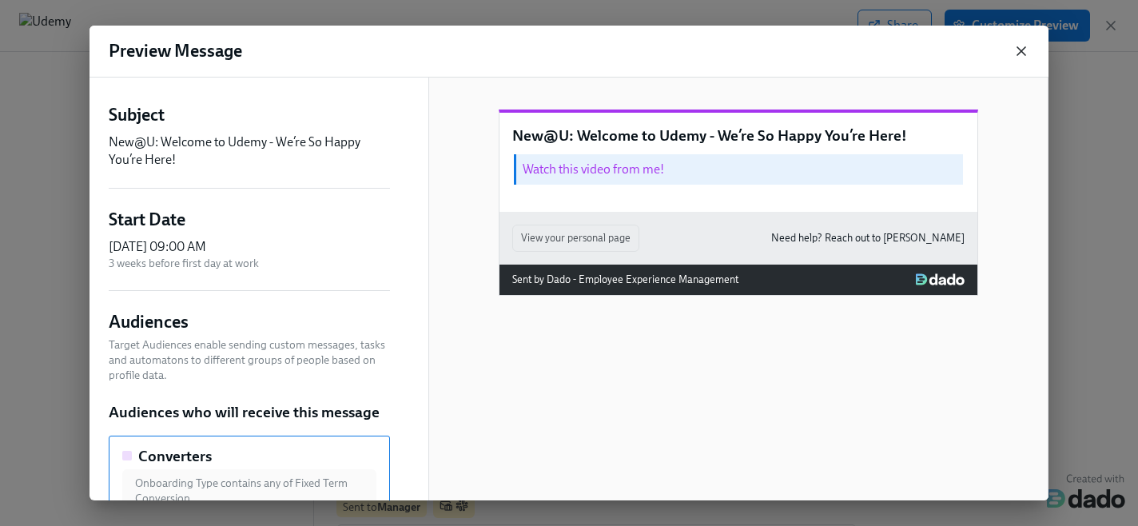
click at [1022, 53] on icon "button" at bounding box center [1022, 51] width 16 height 16
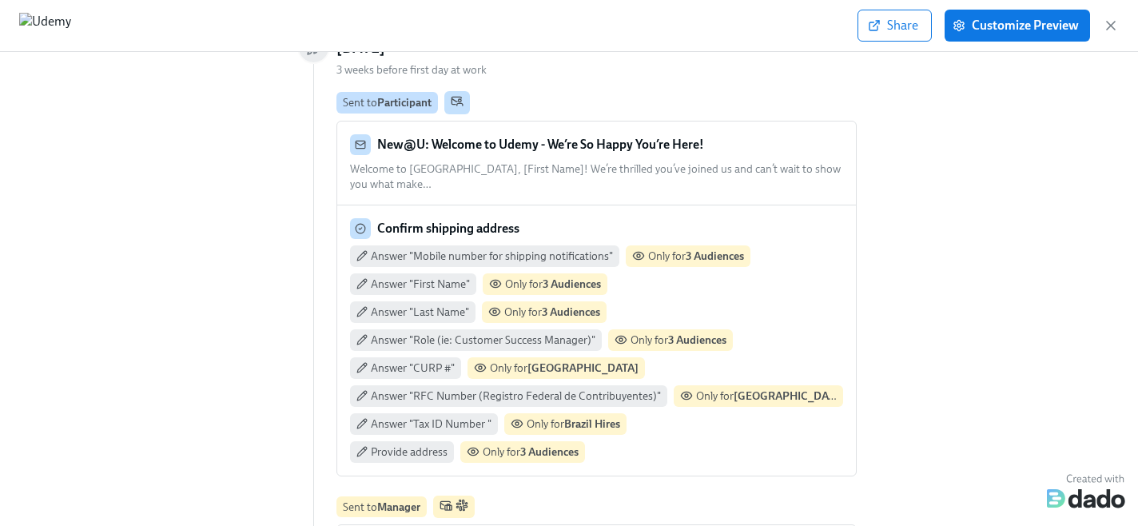
click at [668, 166] on span "Welcome to [GEOGRAPHIC_DATA], [First Name]! We’re thrilled you’ve joined us and…" at bounding box center [595, 176] width 491 height 29
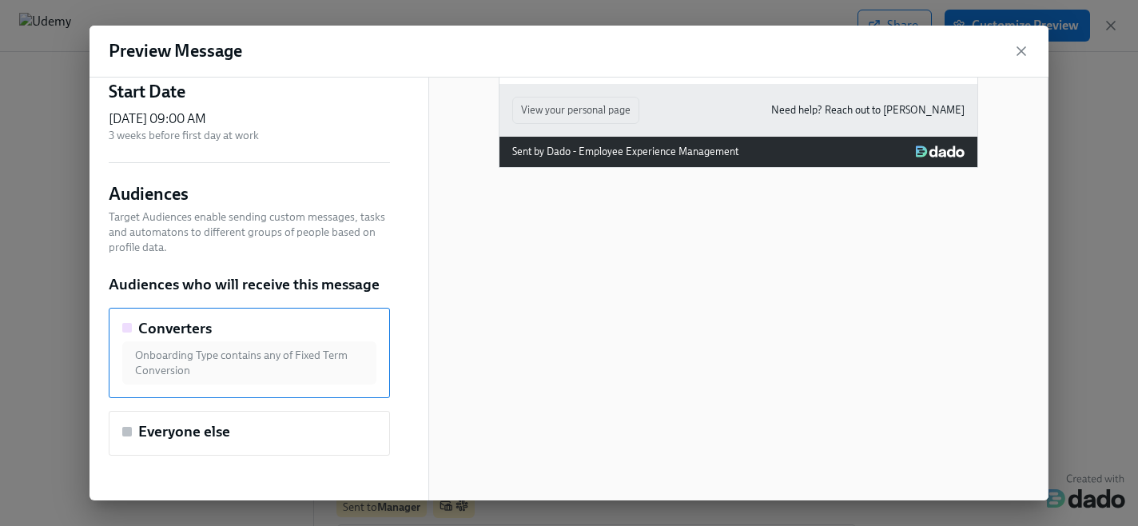
scroll to position [127, 0]
click at [322, 444] on div "Everyone else" at bounding box center [249, 434] width 281 height 45
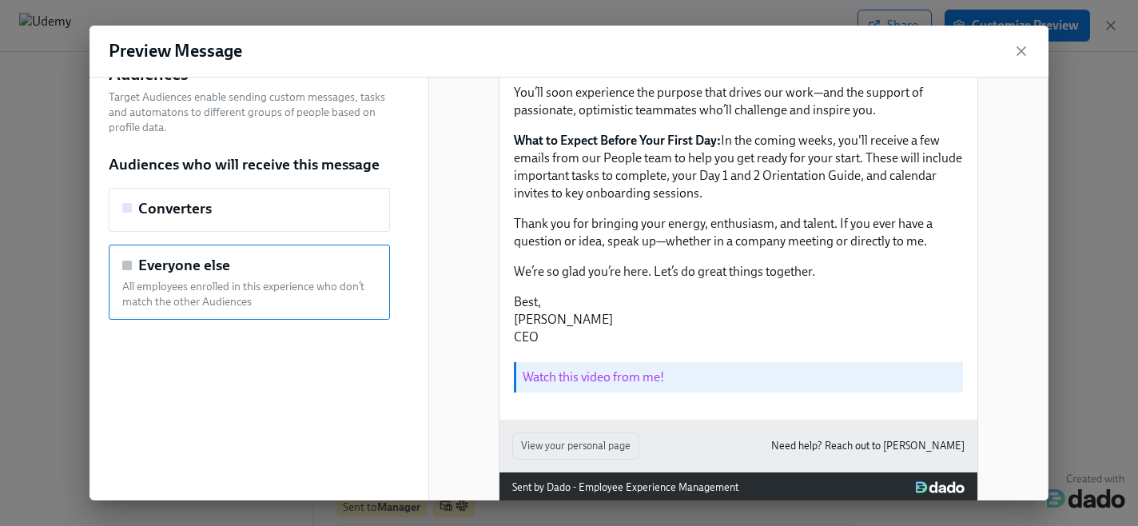
scroll to position [269, 0]
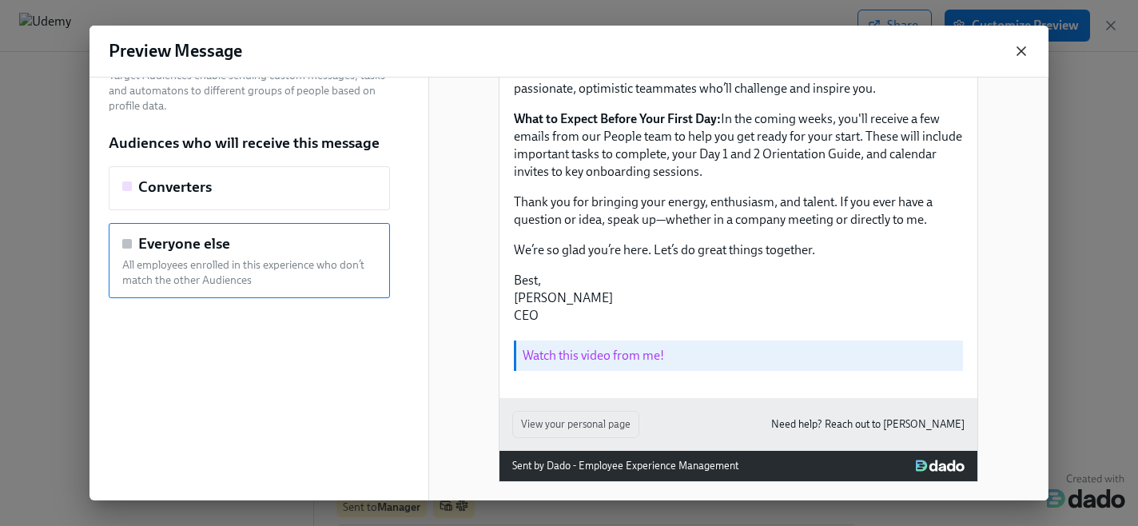
click at [1022, 54] on icon "button" at bounding box center [1022, 51] width 16 height 16
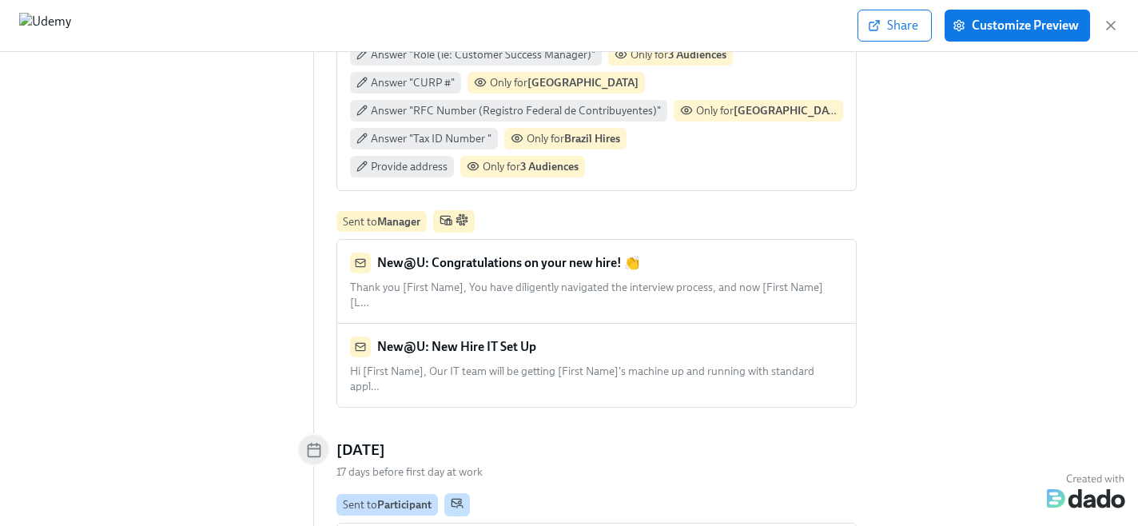
scroll to position [114, 0]
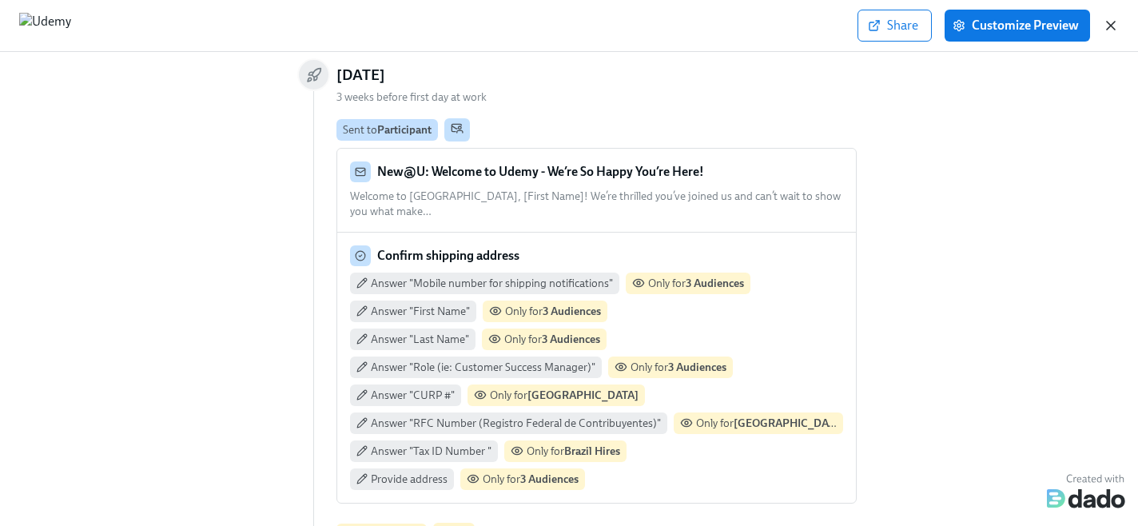
click at [1110, 28] on icon "button" at bounding box center [1111, 26] width 16 height 16
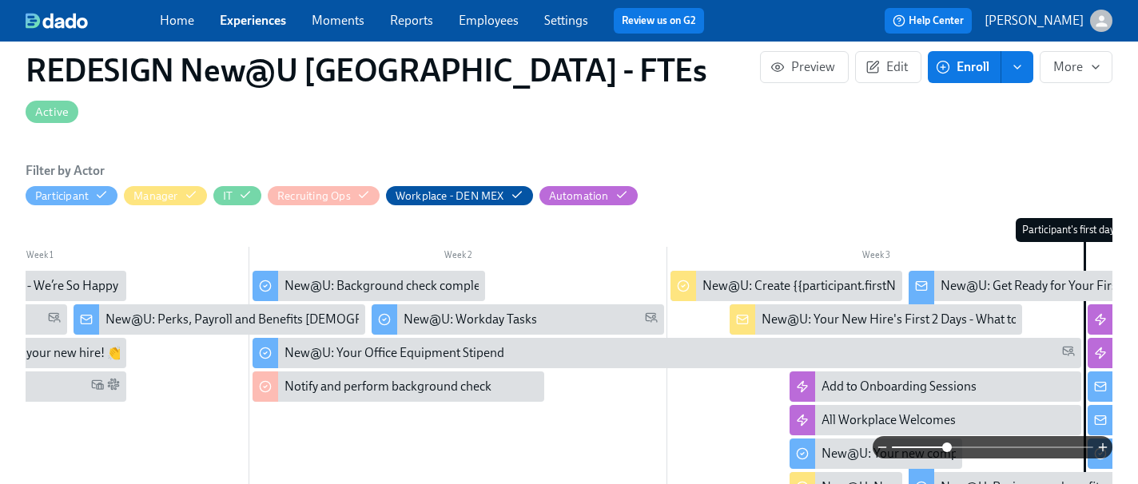
scroll to position [0, 288]
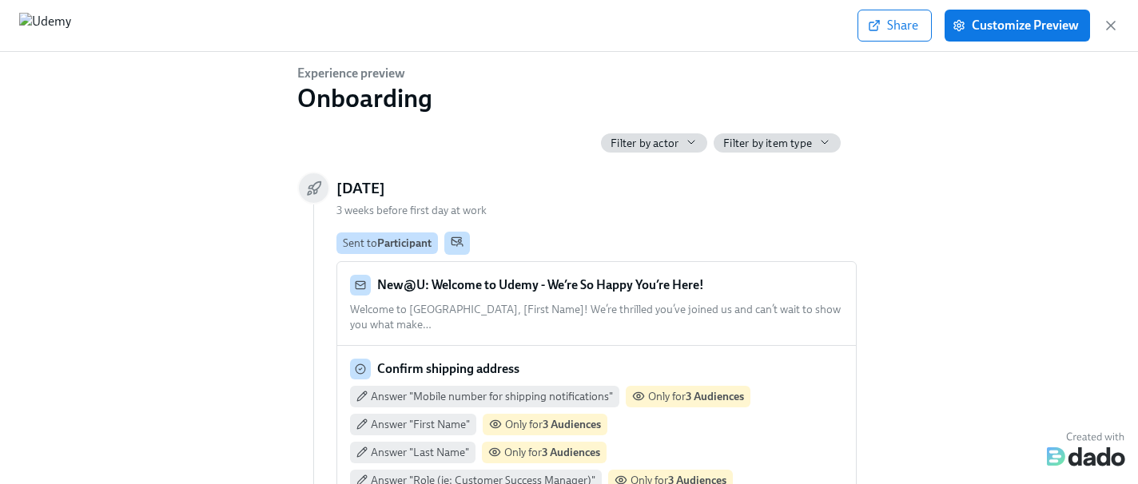
scroll to position [410, 5]
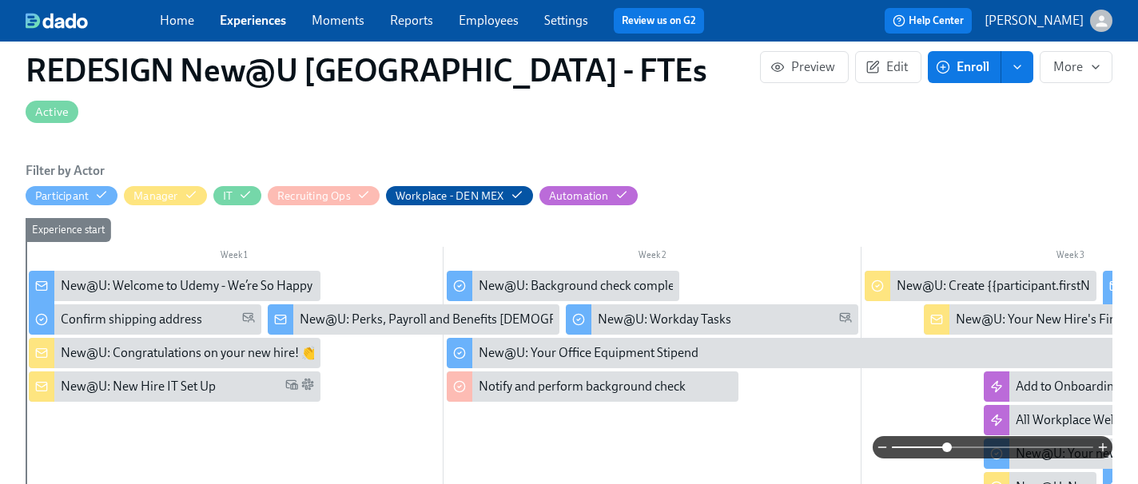
click at [89, 277] on div "New@U: Welcome to Udemy - We’re So Happy You’re Here!" at bounding box center [221, 286] width 321 height 18
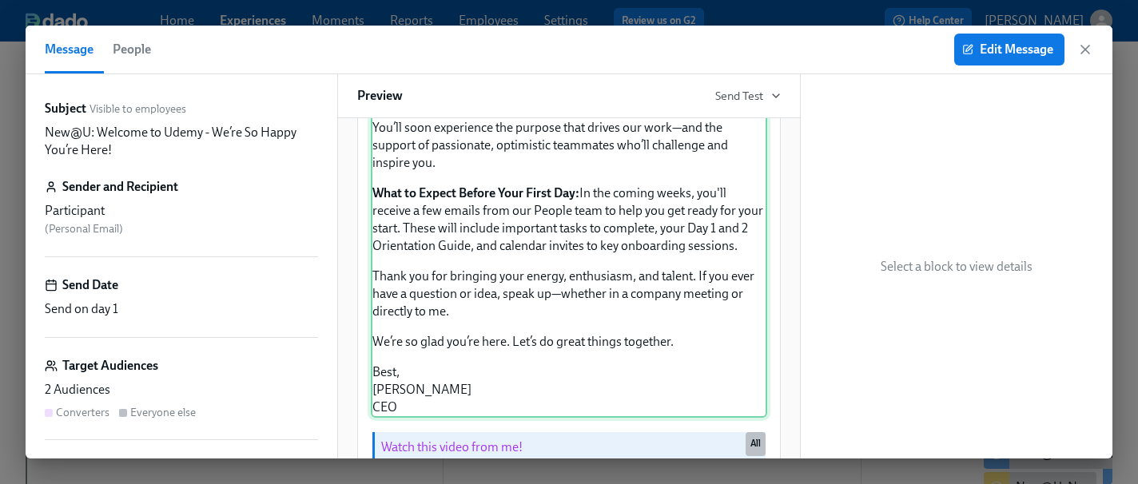
scroll to position [226, 0]
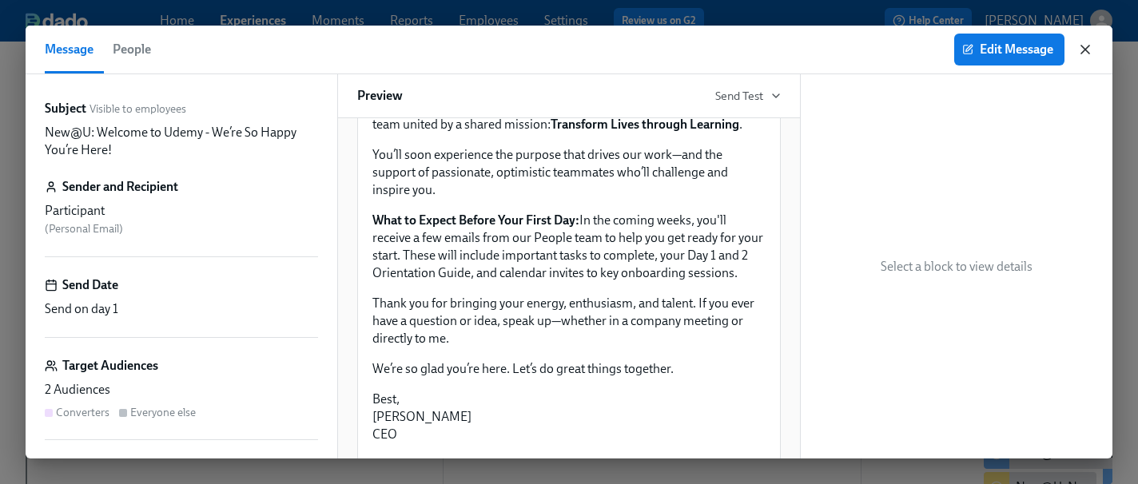
click at [1084, 52] on icon "button" at bounding box center [1086, 50] width 16 height 16
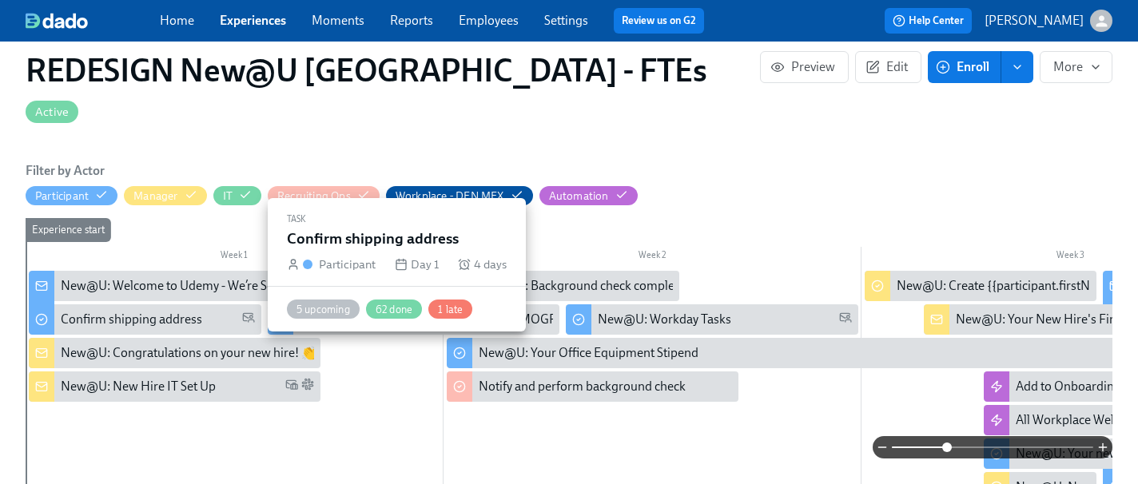
click at [130, 311] on div "Confirm shipping address" at bounding box center [131, 320] width 141 height 18
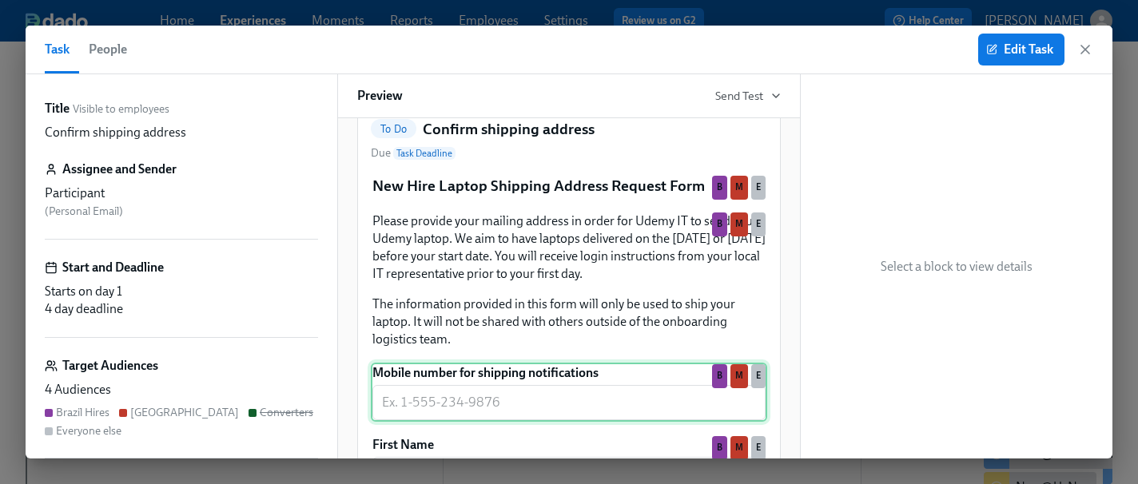
scroll to position [124, 0]
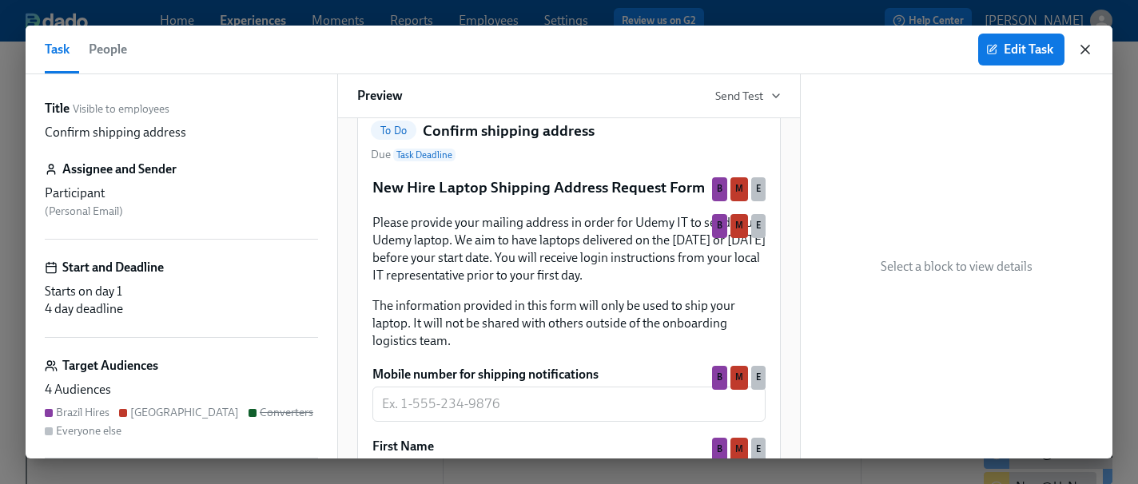
click at [1087, 52] on icon "button" at bounding box center [1086, 50] width 8 height 8
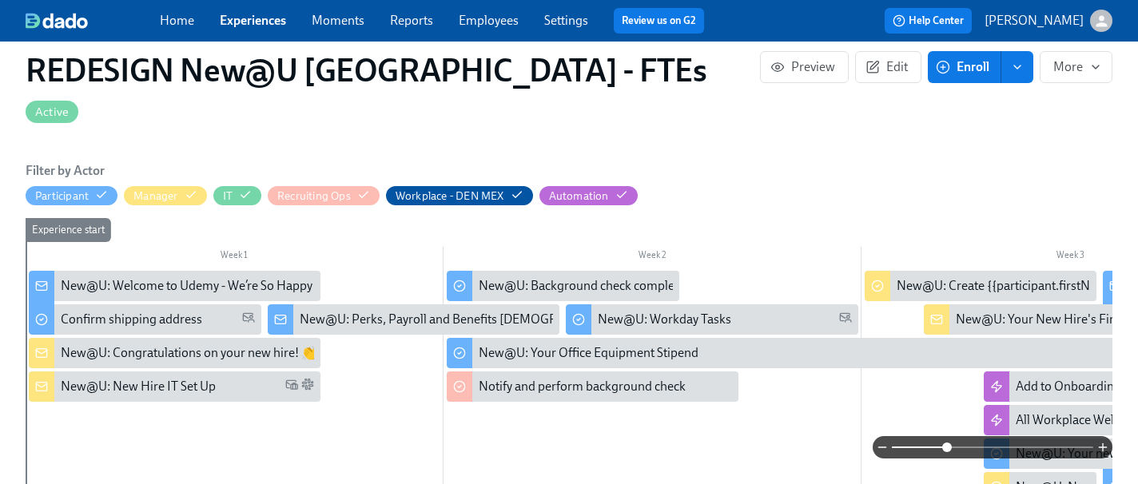
click at [320, 311] on div "New@U: Perks, Payroll and Benefits [DEMOGRAPHIC_DATA] Employees at [GEOGRAPHIC_…" at bounding box center [569, 320] width 538 height 18
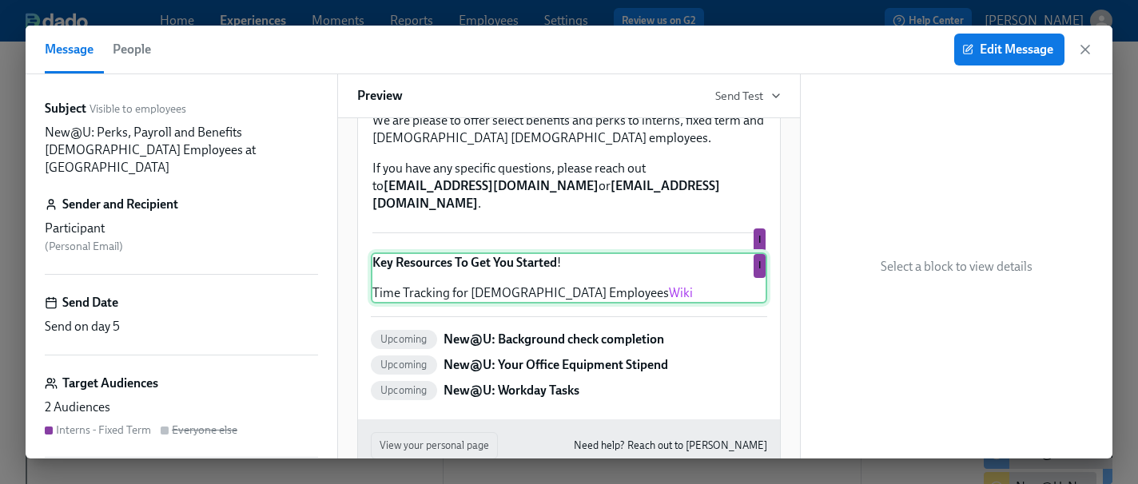
scroll to position [231, 0]
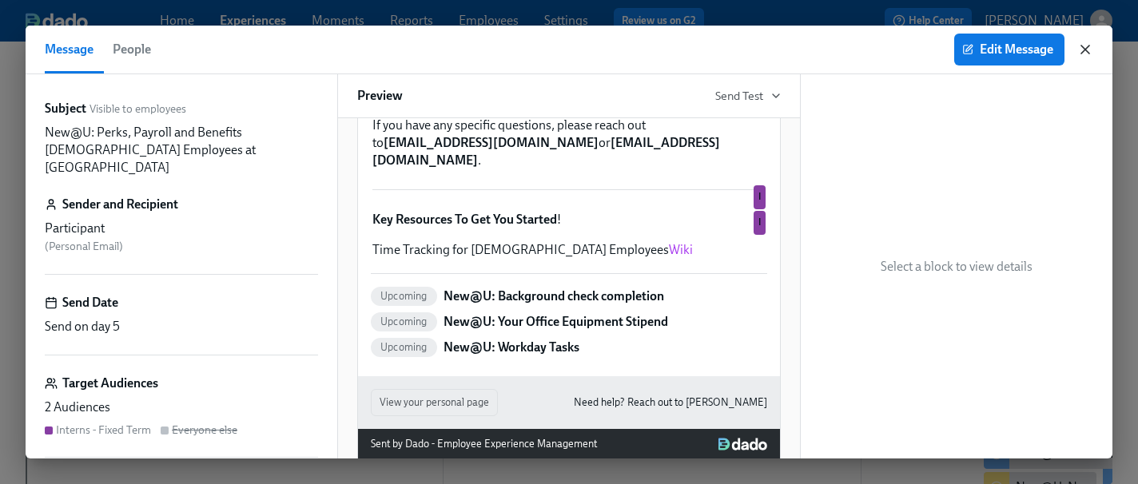
click at [1084, 51] on icon "button" at bounding box center [1086, 50] width 8 height 8
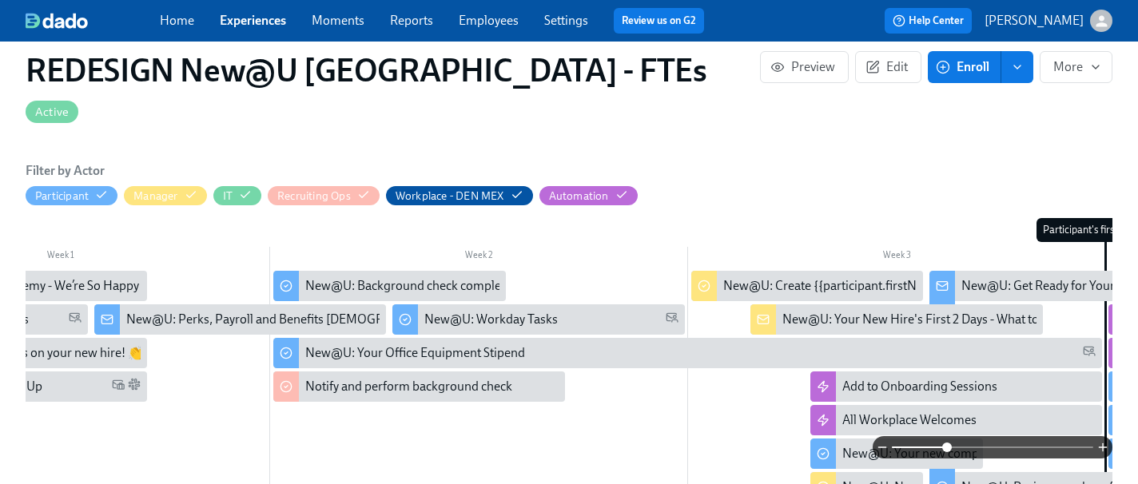
scroll to position [0, 173]
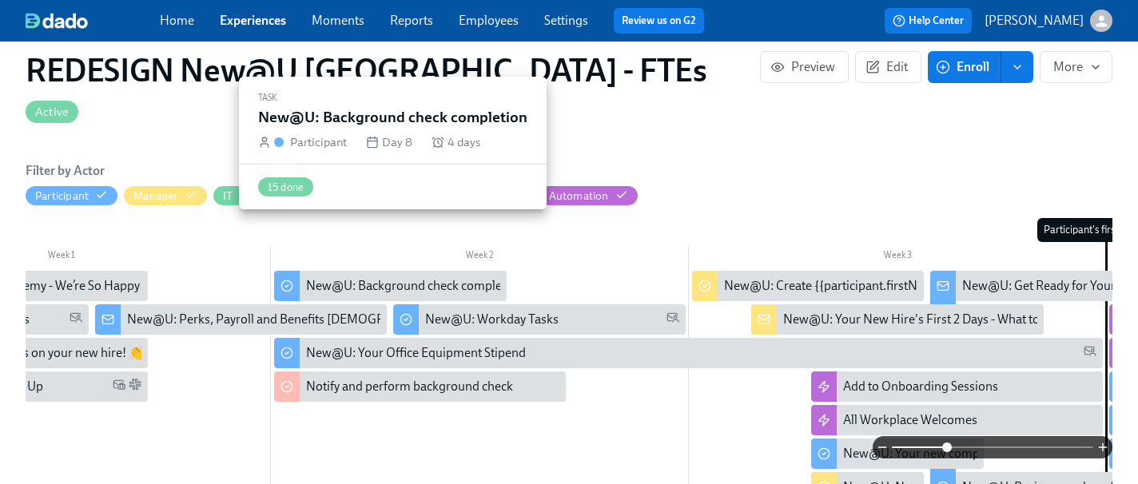
click at [446, 277] on div "New@U: Background check completion" at bounding box center [414, 286] width 217 height 18
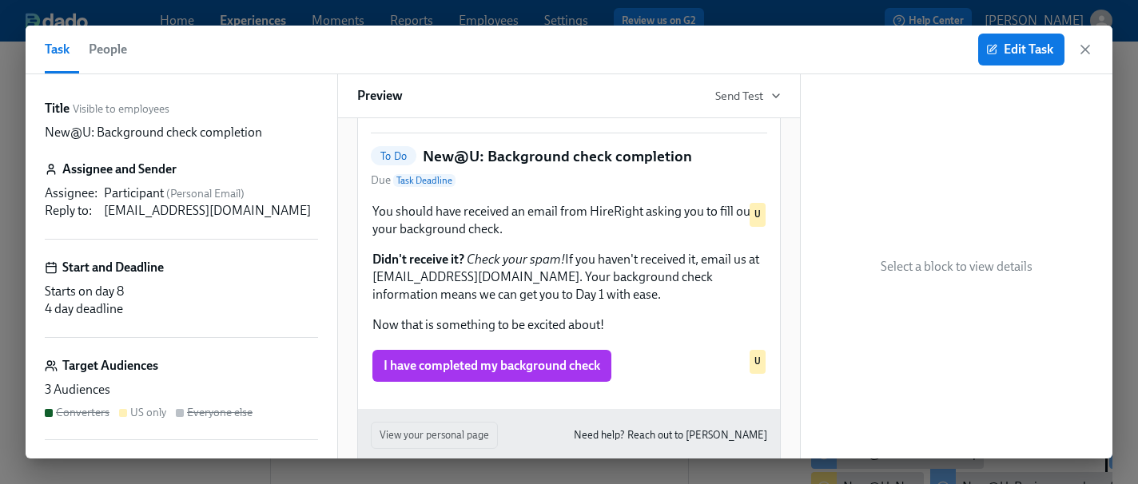
scroll to position [100, 0]
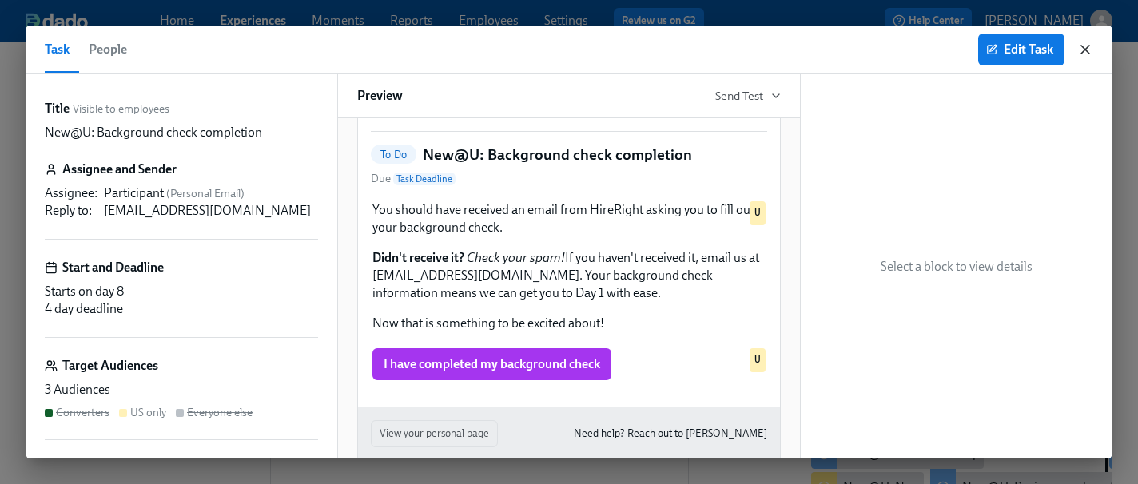
click at [1082, 52] on icon "button" at bounding box center [1086, 50] width 8 height 8
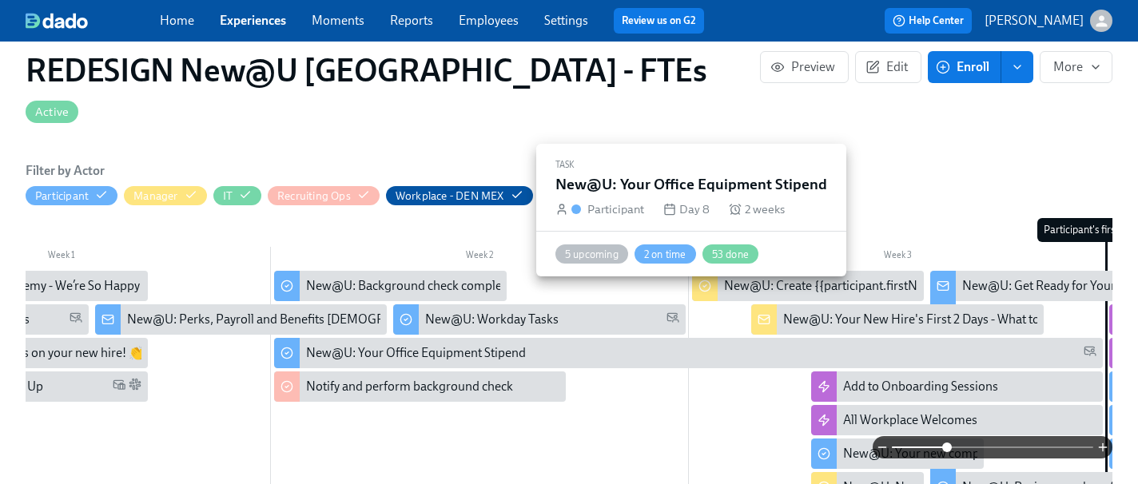
click at [513, 345] on div "New@U: Your Office Equipment Stipend" at bounding box center [416, 354] width 220 height 18
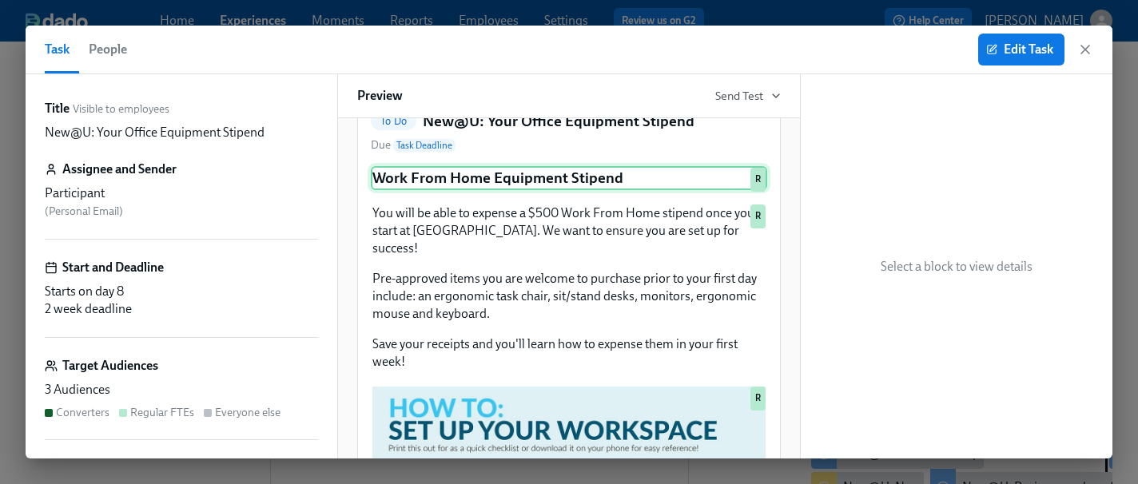
scroll to position [135, 0]
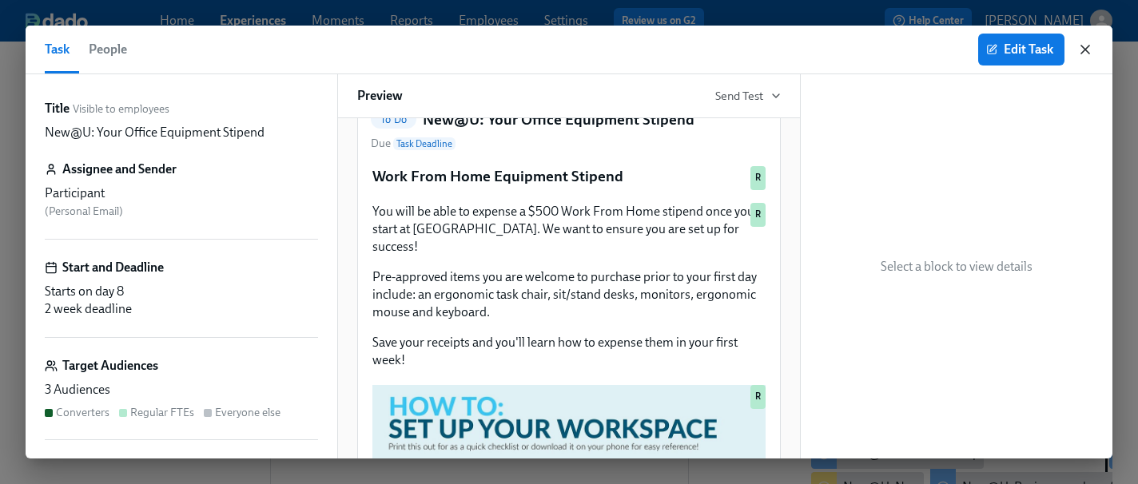
click at [1090, 51] on icon "button" at bounding box center [1086, 50] width 16 height 16
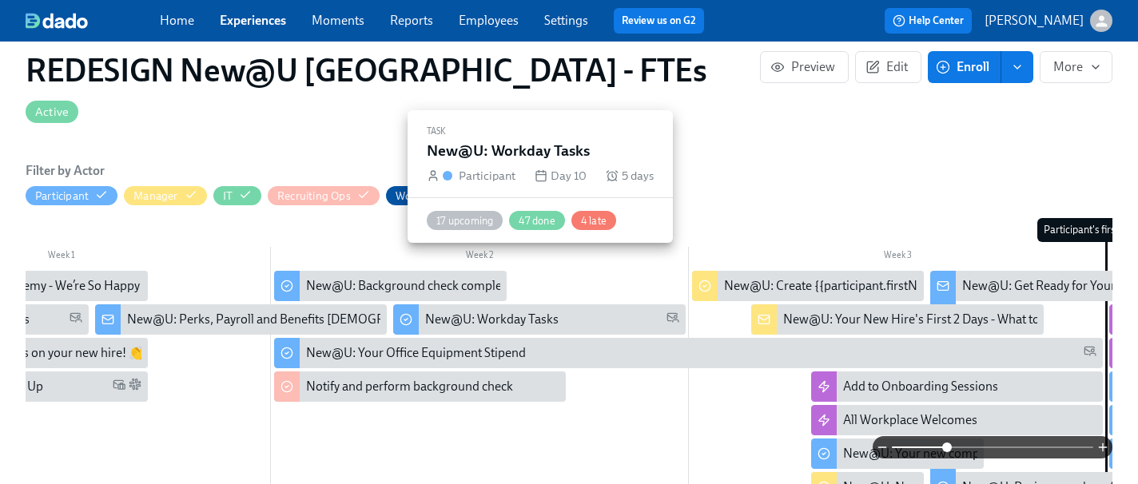
click at [471, 311] on div "New@U: Workday Tasks" at bounding box center [491, 320] width 133 height 18
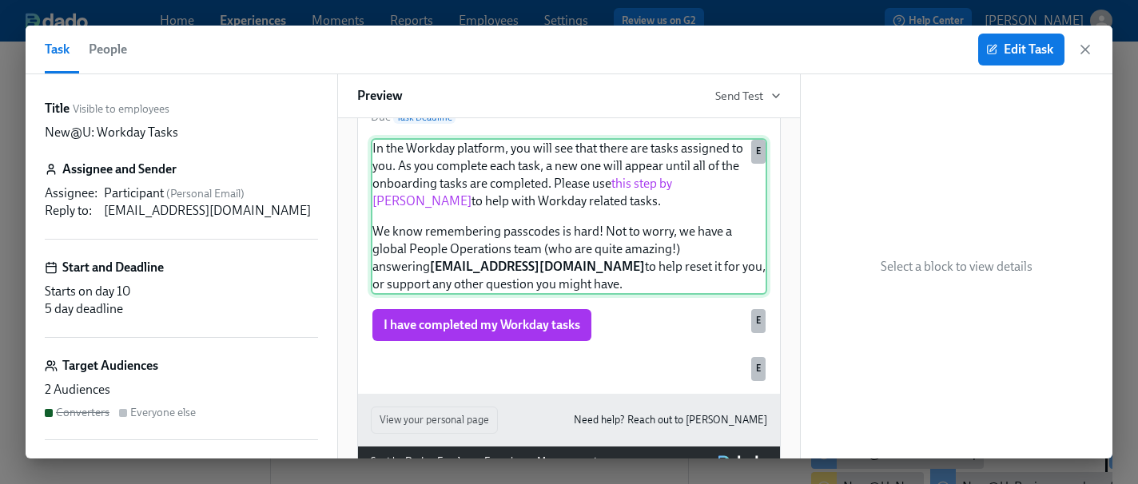
scroll to position [167, 0]
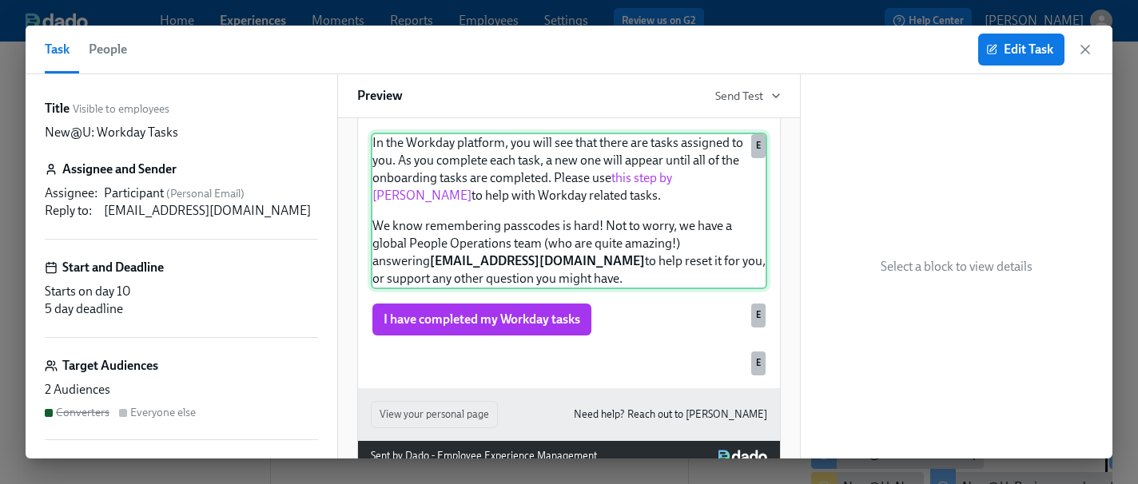
click at [655, 210] on div "In the Workday platform, you will see that there are tasks assigned to you. As …" at bounding box center [569, 211] width 396 height 157
click at [647, 210] on div "In the Workday platform, you will see that there are tasks assigned to you. As …" at bounding box center [569, 211] width 396 height 157
click at [1007, 46] on span "Edit Task" at bounding box center [1022, 50] width 64 height 16
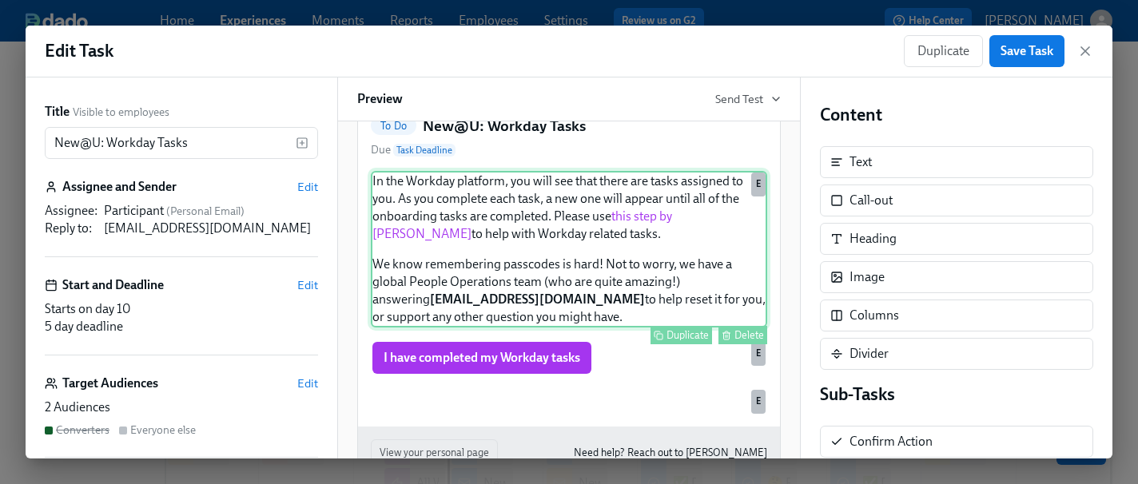
scroll to position [147, 0]
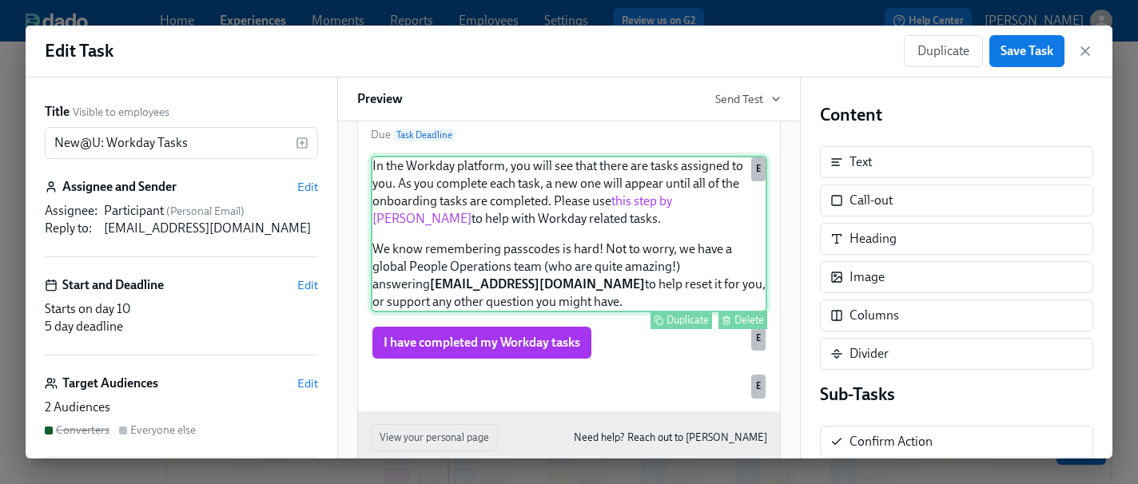
click at [668, 225] on div "In the Workday platform, you will see that there are tasks assigned to you. As …" at bounding box center [569, 234] width 396 height 157
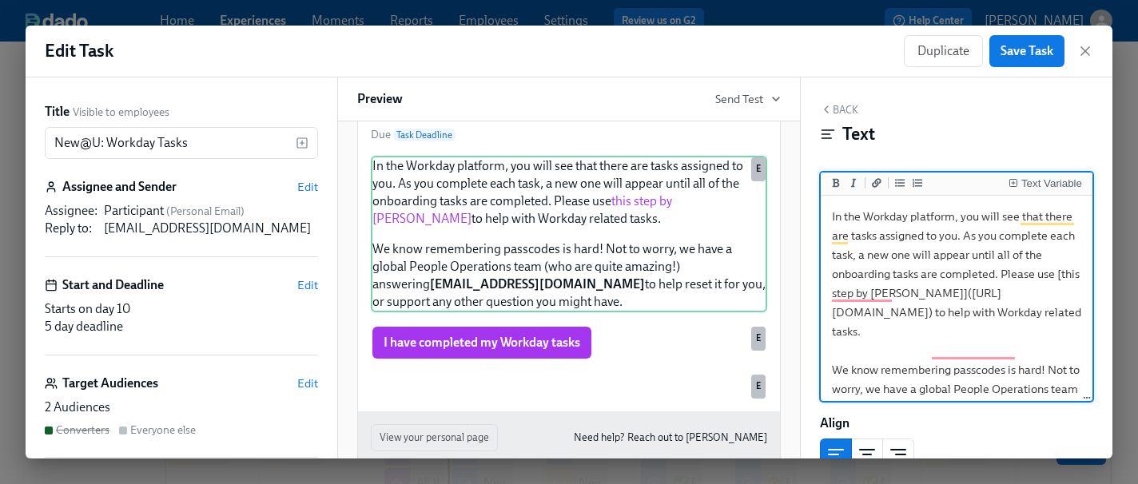
drag, startPoint x: 838, startPoint y: 316, endPoint x: 864, endPoint y: 349, distance: 42.7
click at [864, 349] on textarea "In the Workday platform, you will see that there are tasks assigned to you. As …" at bounding box center [956, 341] width 265 height 285
click at [1086, 51] on icon "button" at bounding box center [1086, 51] width 8 height 8
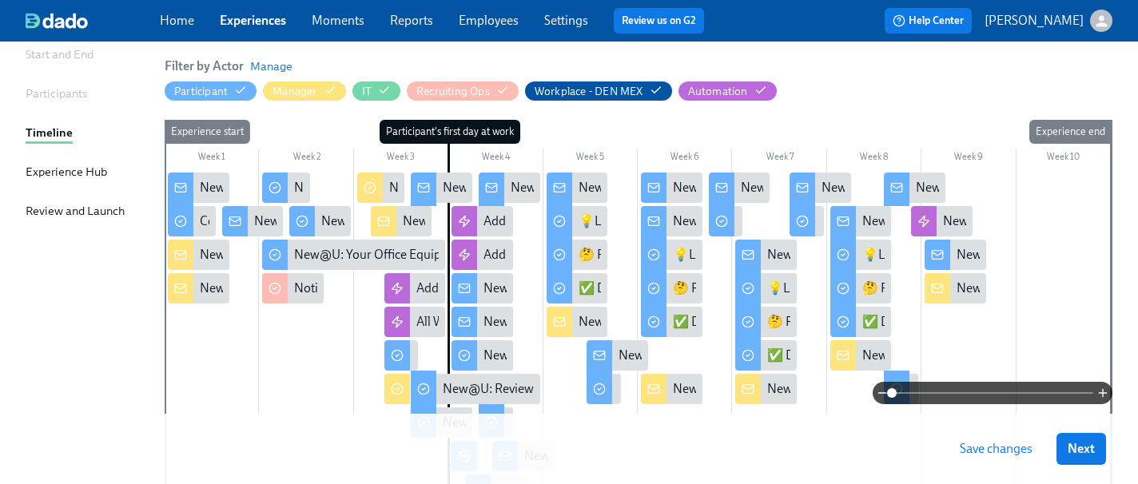
scroll to position [170, 0]
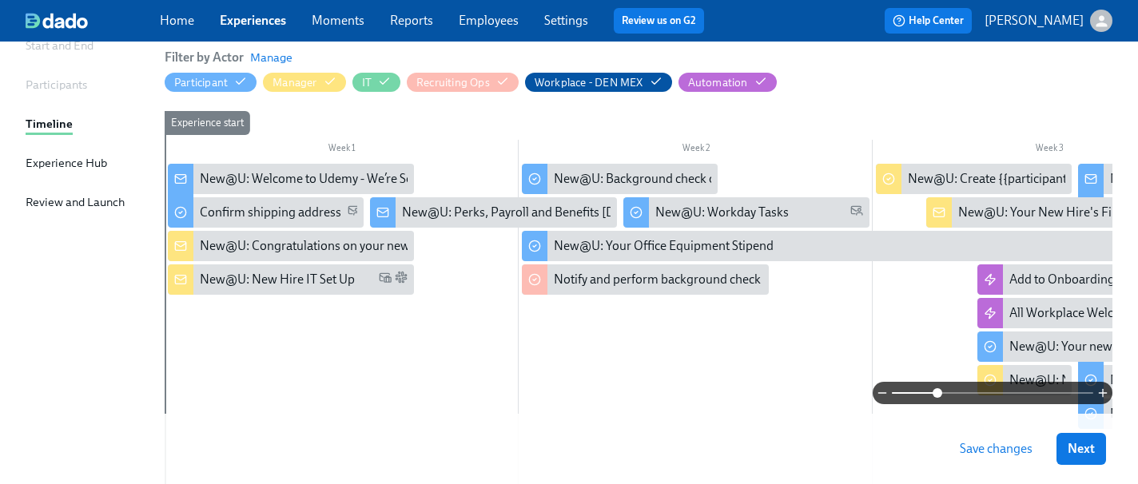
drag, startPoint x: 889, startPoint y: 392, endPoint x: 936, endPoint y: 390, distance: 47.2
click at [936, 390] on span at bounding box center [938, 393] width 10 height 10
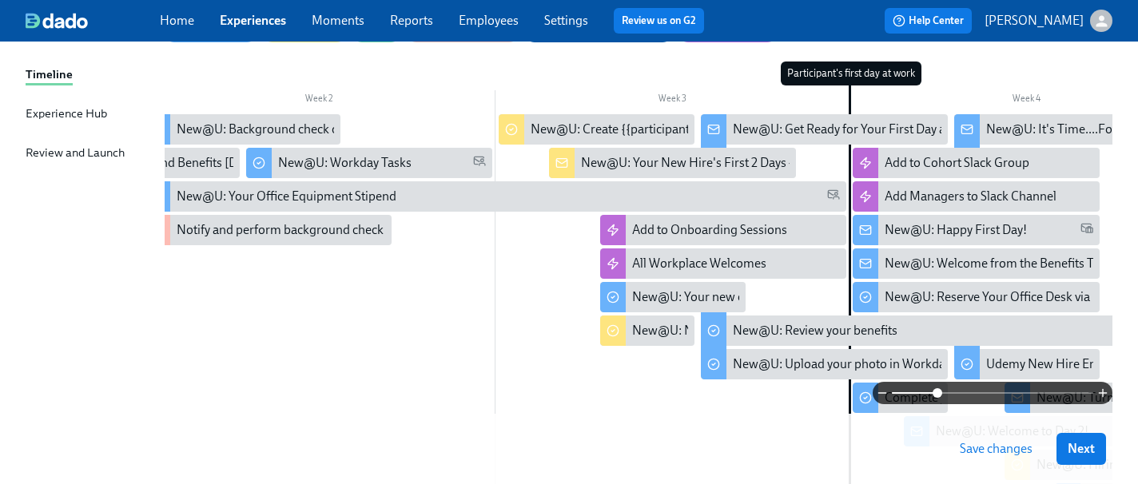
scroll to position [215, 0]
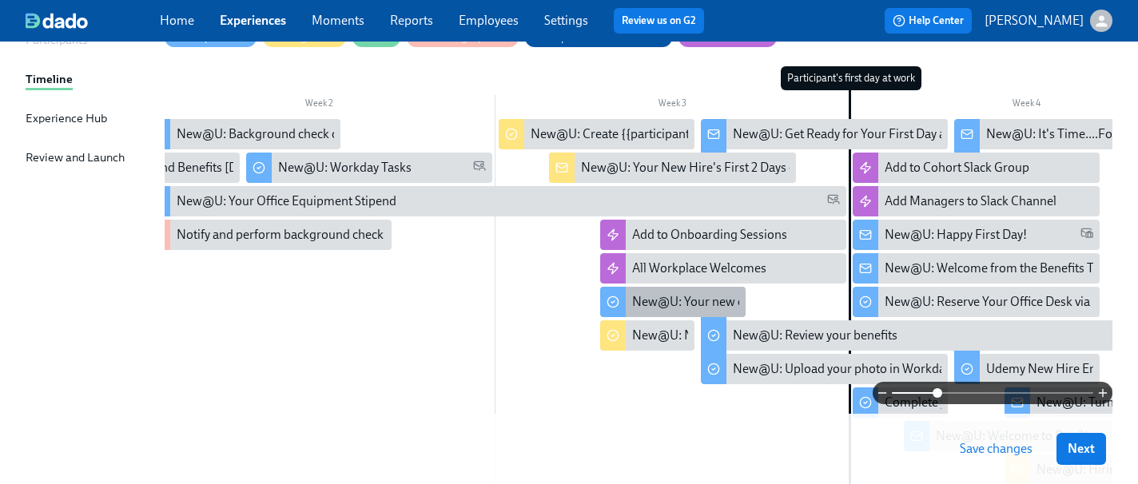
click at [655, 302] on div "New@U: Your new computer is ready!" at bounding box center [735, 302] width 207 height 18
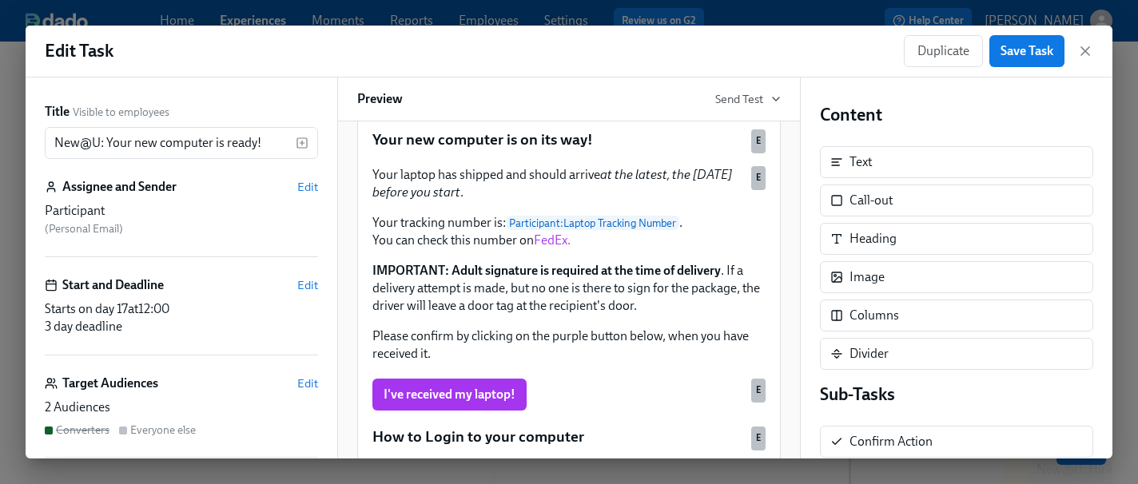
scroll to position [176, 0]
click at [1085, 54] on icon "button" at bounding box center [1086, 51] width 16 height 16
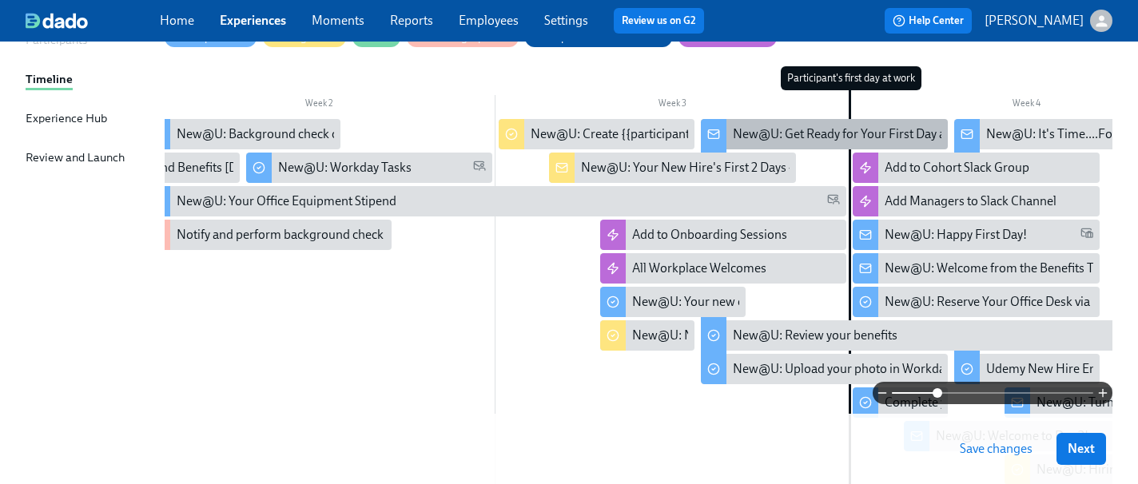
click at [751, 139] on div "New@U: Get Ready for Your First Day at [GEOGRAPHIC_DATA]!" at bounding box center [907, 135] width 348 height 18
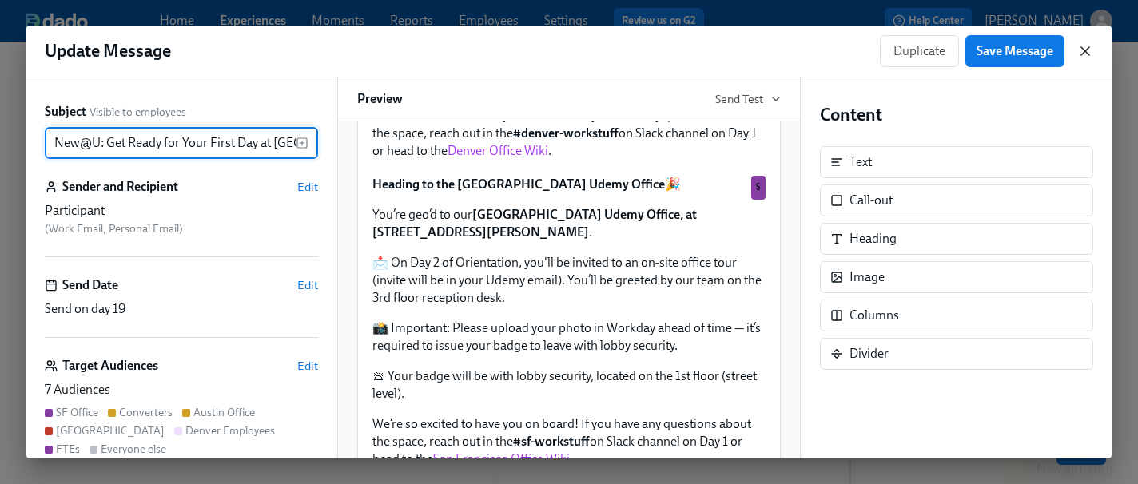
click at [1086, 49] on icon "button" at bounding box center [1086, 51] width 16 height 16
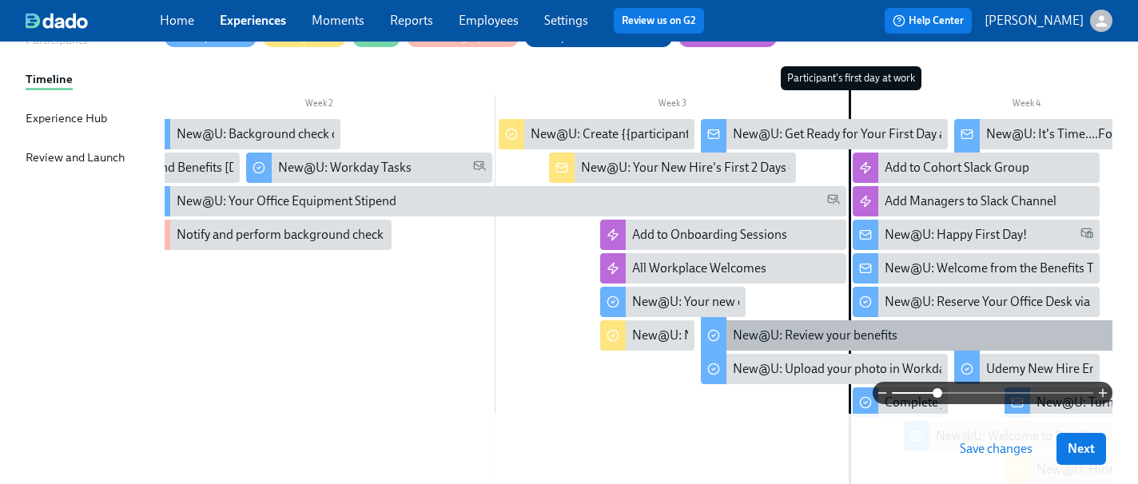
click at [767, 340] on div "New@U: Review your benefits" at bounding box center [815, 336] width 165 height 18
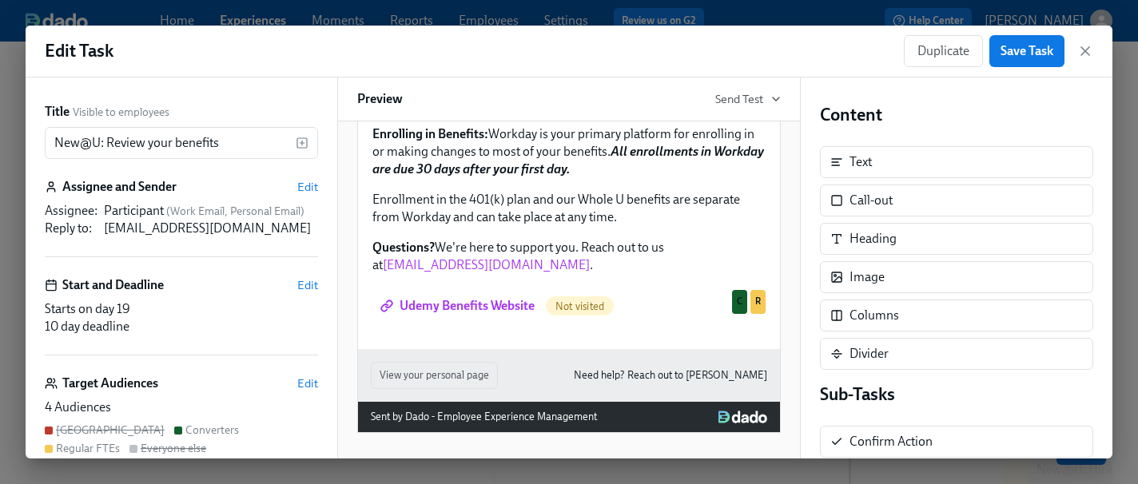
scroll to position [592, 0]
click at [1083, 45] on icon "button" at bounding box center [1086, 51] width 16 height 16
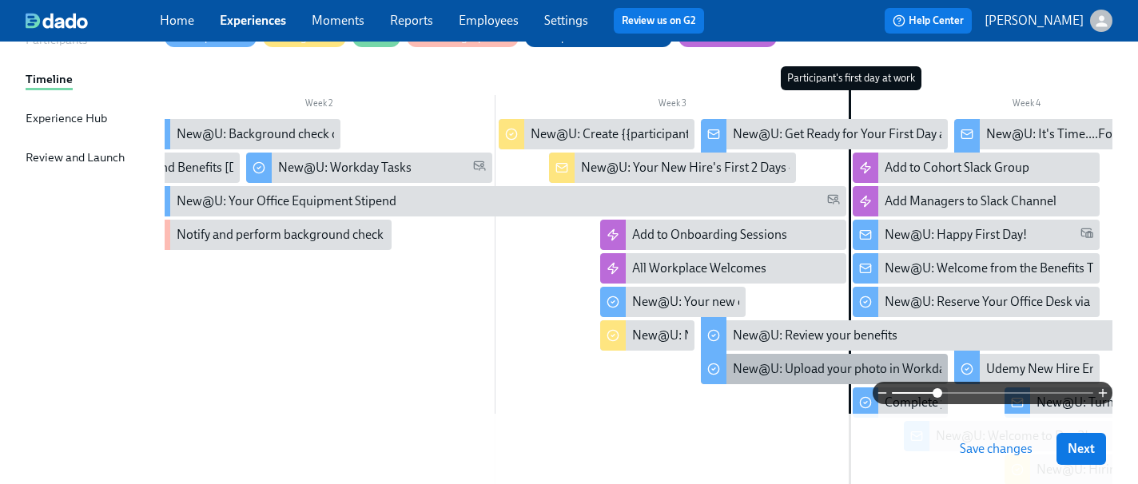
click at [774, 374] on div "New@U: Upload your photo in Workday!" at bounding box center [844, 370] width 222 height 18
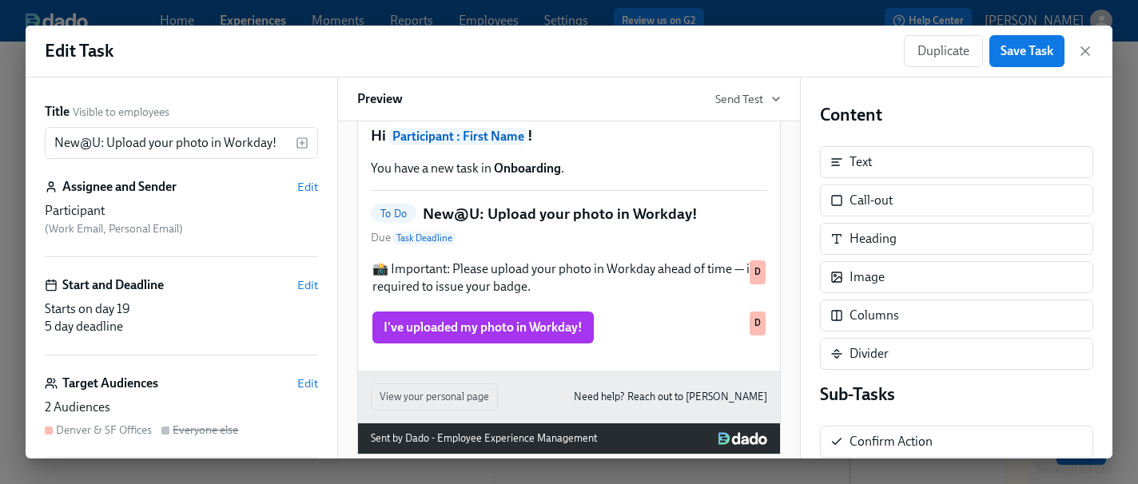
scroll to position [40, 0]
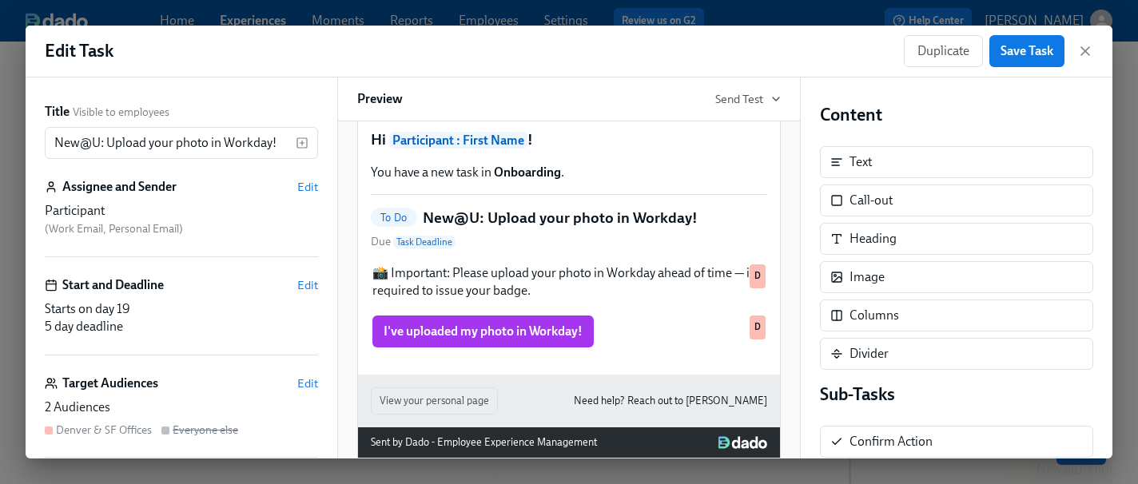
click at [1085, 48] on icon "button" at bounding box center [1086, 51] width 16 height 16
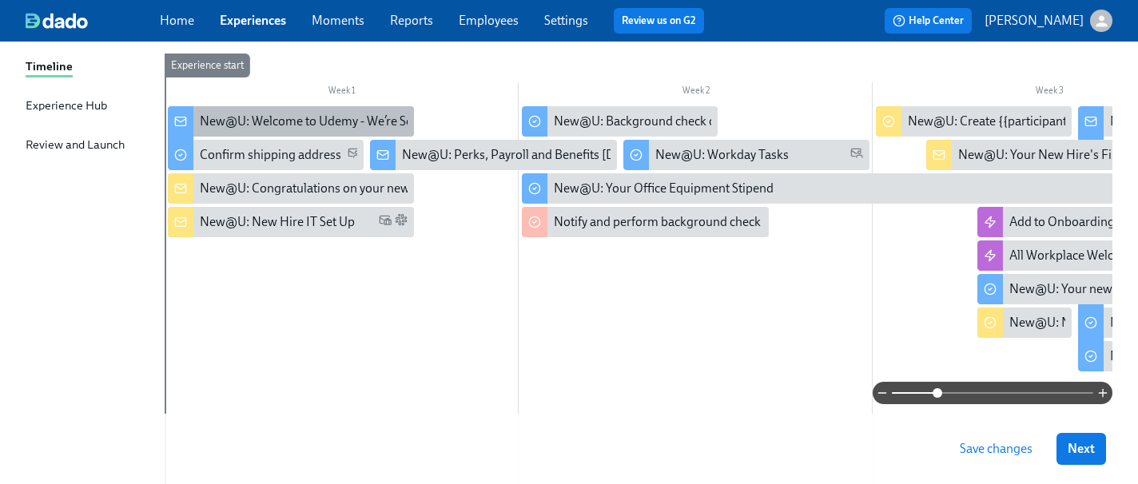
click at [264, 118] on div "New@U: Welcome to Udemy - We’re So Happy You’re Here!" at bounding box center [360, 122] width 321 height 18
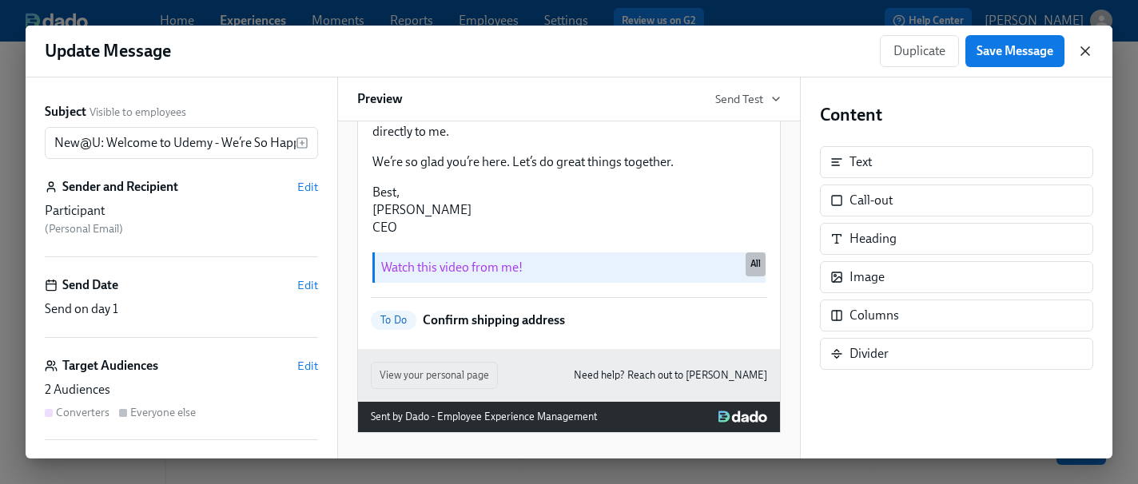
click at [1081, 55] on icon "button" at bounding box center [1086, 51] width 16 height 16
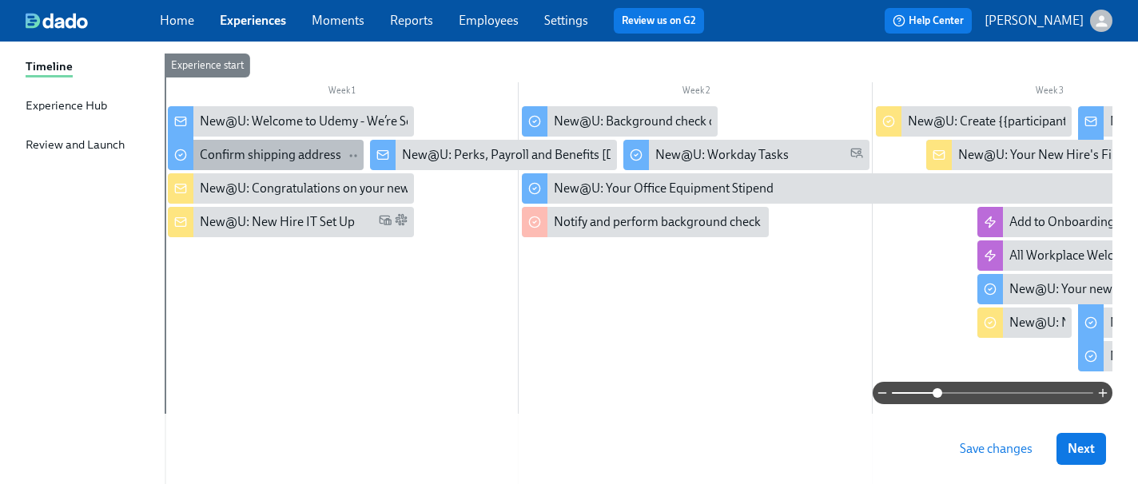
click at [293, 157] on div "Confirm shipping address" at bounding box center [270, 155] width 141 height 18
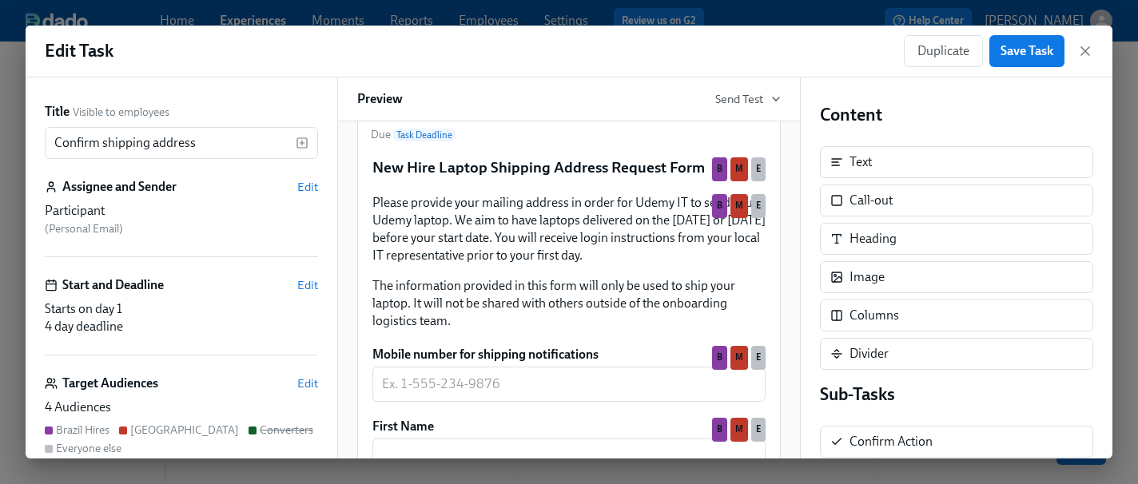
scroll to position [130, 0]
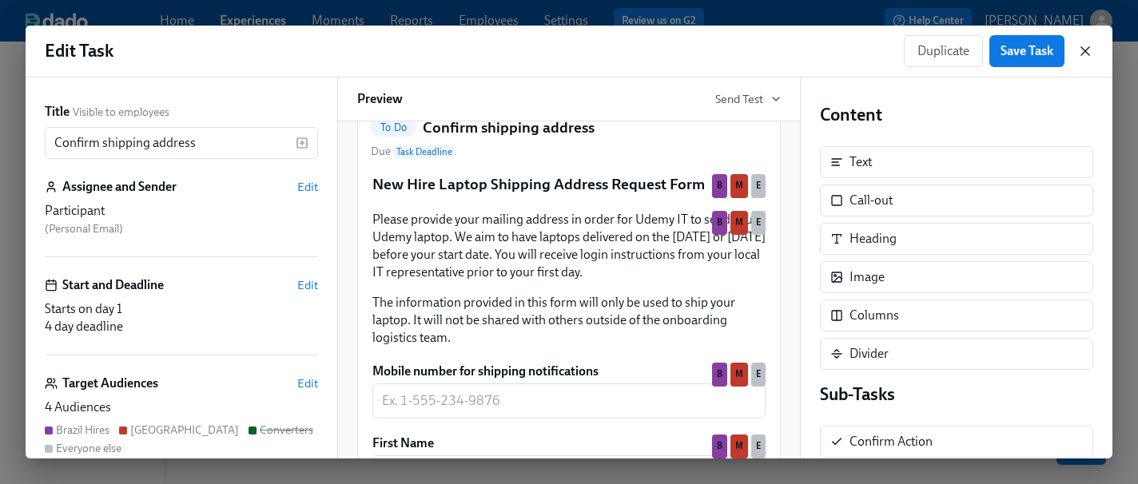
click at [1086, 50] on icon "button" at bounding box center [1086, 51] width 16 height 16
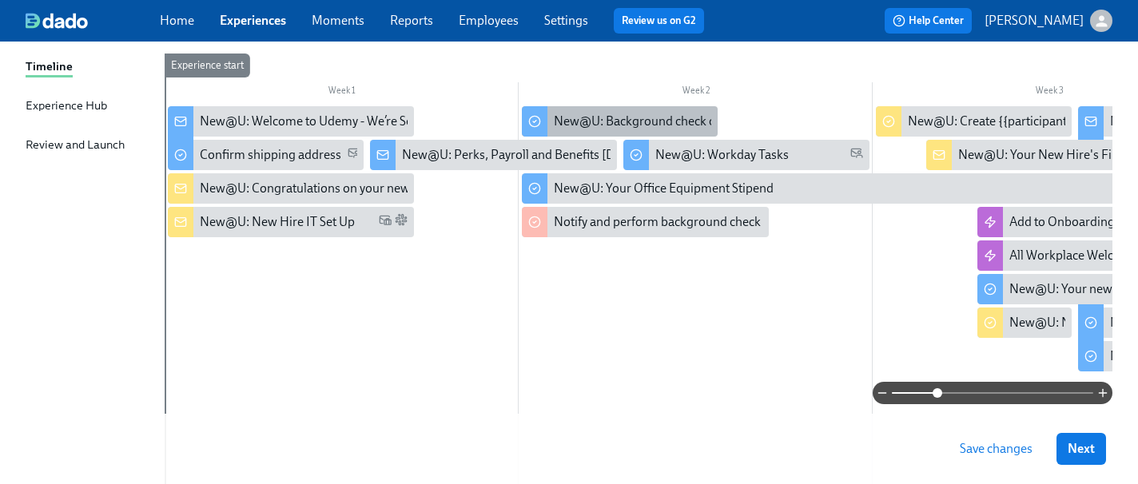
click at [677, 119] on div "New@U: Background check completion" at bounding box center [662, 122] width 217 height 18
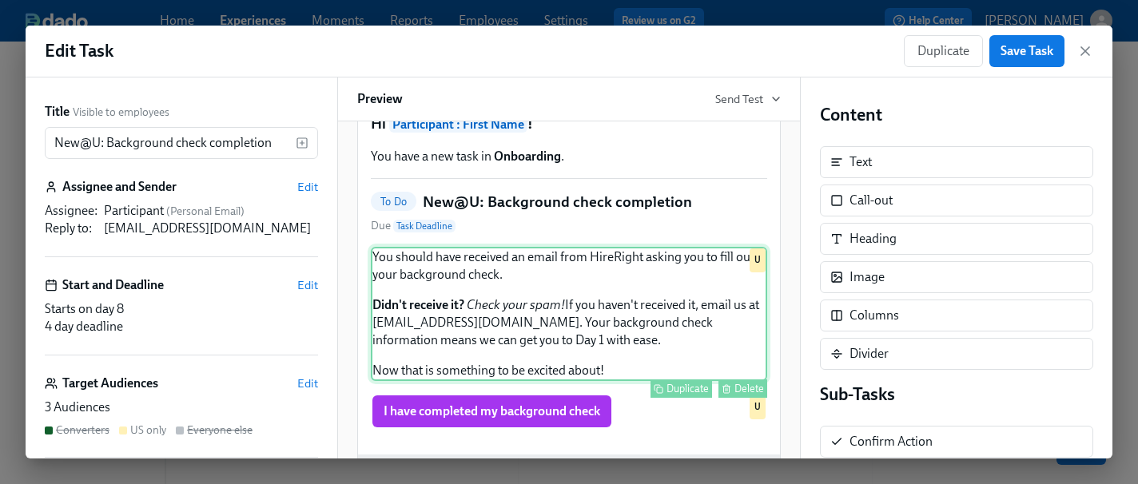
scroll to position [55, 0]
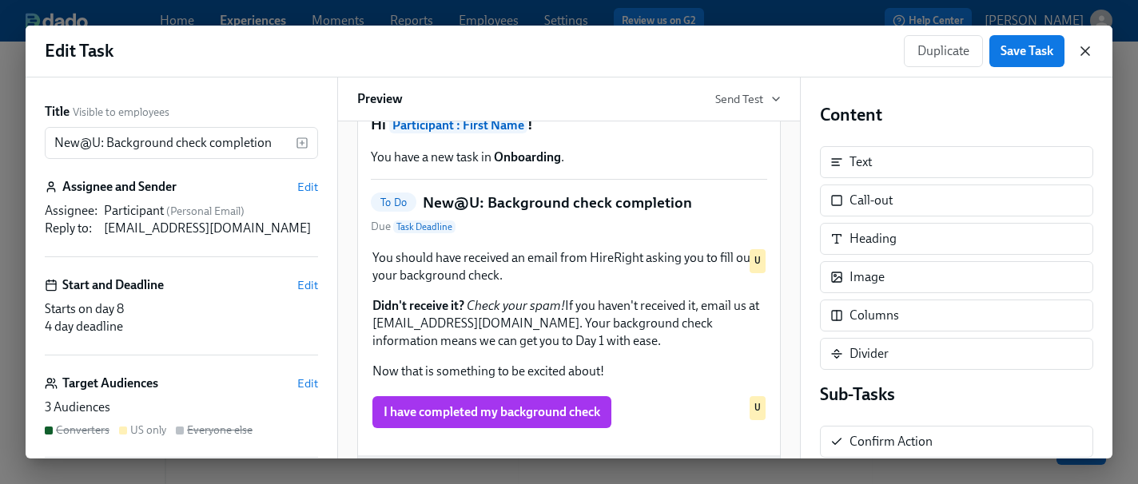
click at [1084, 52] on icon "button" at bounding box center [1086, 51] width 8 height 8
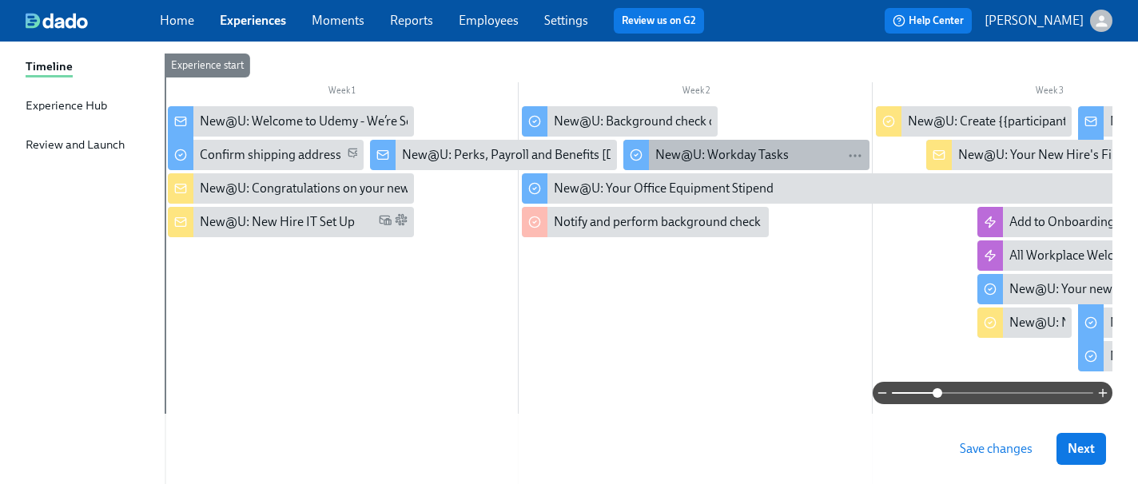
click at [754, 156] on div "New@U: Workday Tasks" at bounding box center [721, 155] width 133 height 18
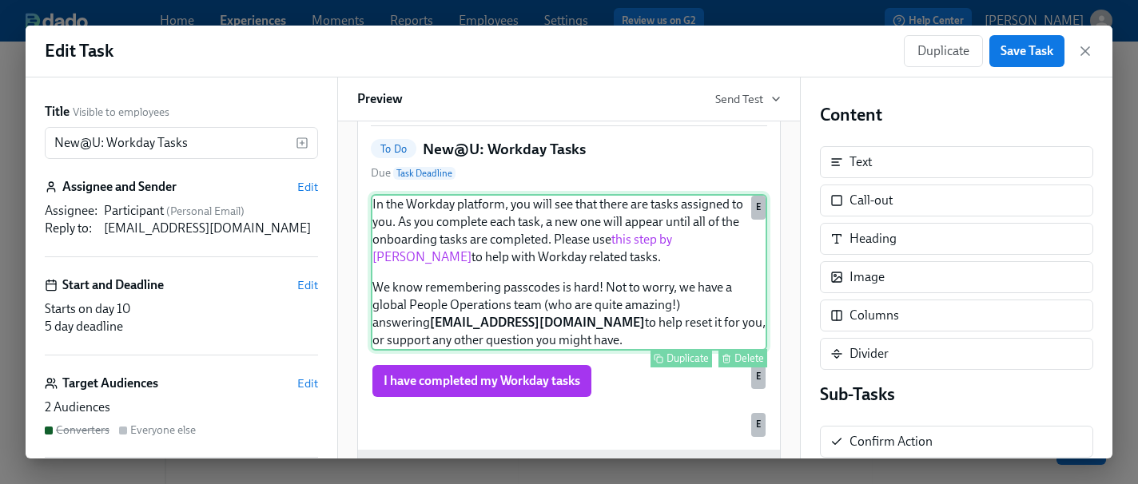
scroll to position [152, 0]
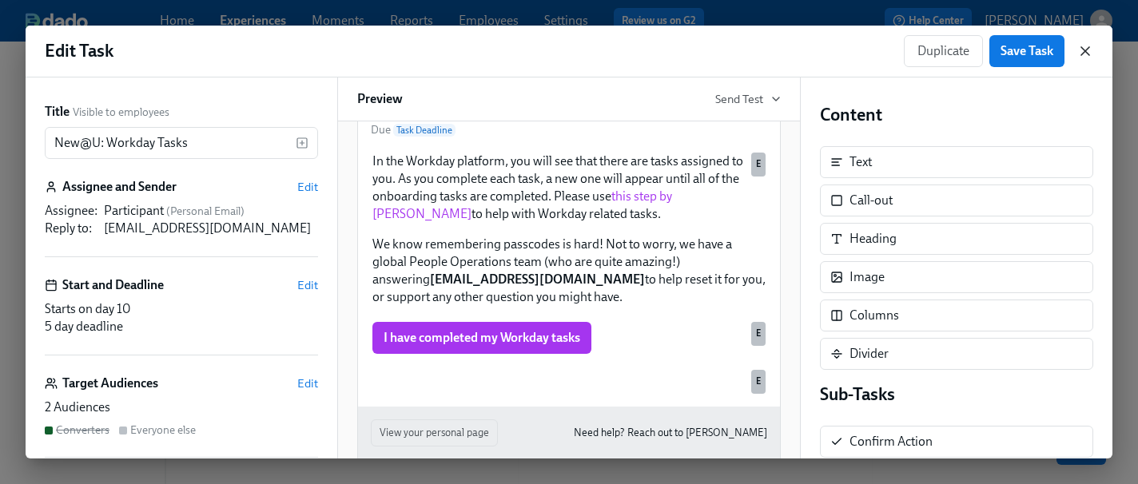
click at [1086, 53] on icon "button" at bounding box center [1086, 51] width 8 height 8
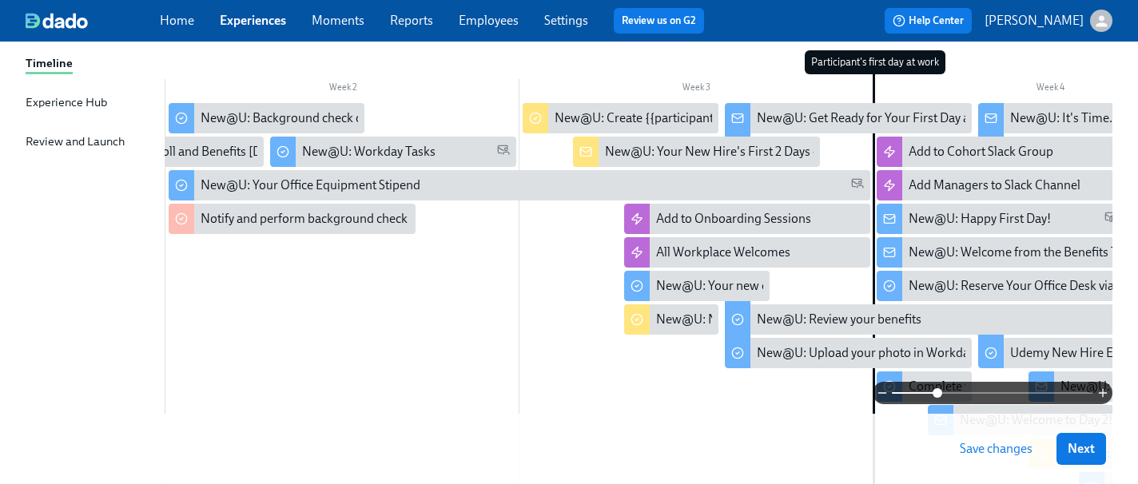
scroll to position [0, 354]
click at [745, 290] on div "New@U: Your new computer is ready!" at bounding box center [758, 286] width 207 height 18
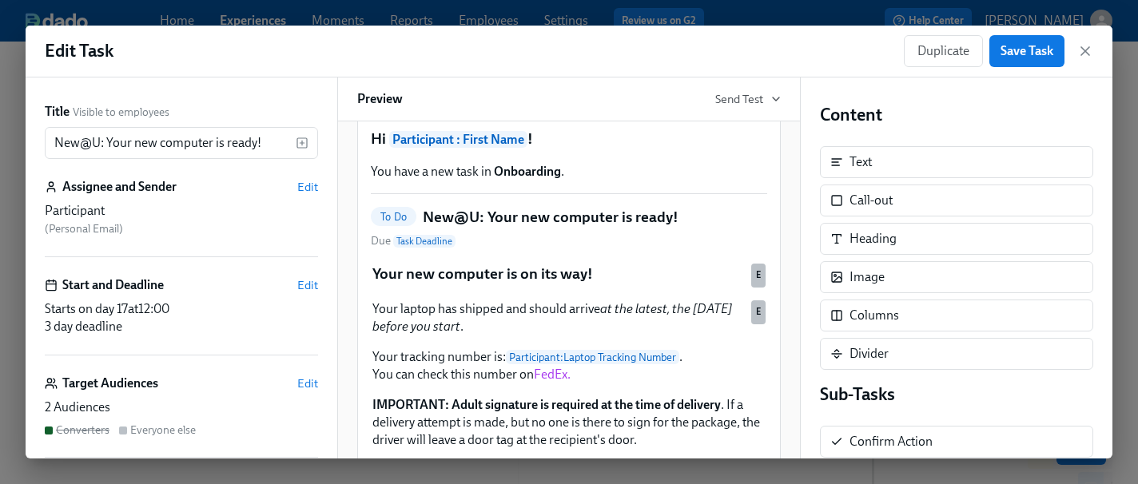
scroll to position [42, 0]
click at [1089, 50] on icon "button" at bounding box center [1086, 51] width 16 height 16
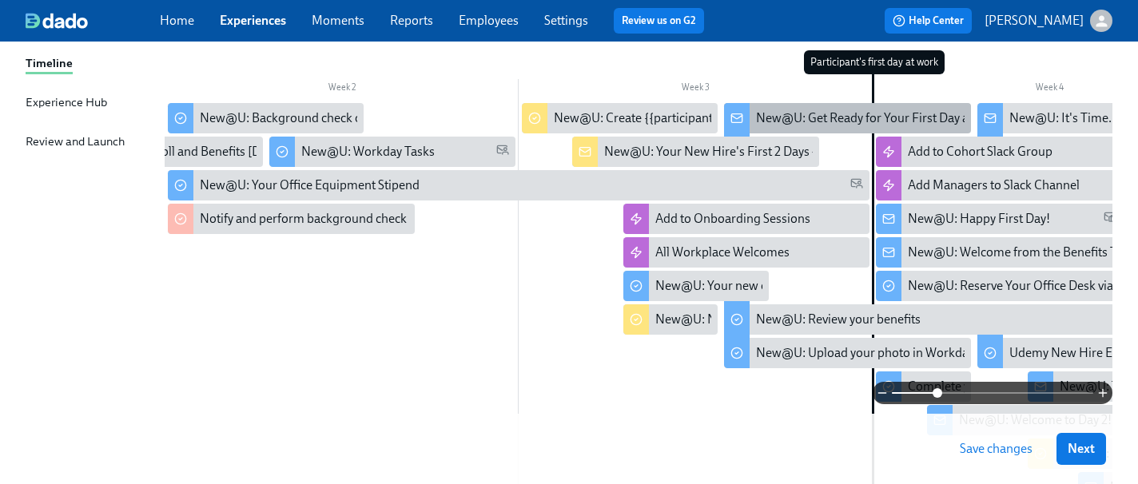
click at [841, 121] on div "New@U: Get Ready for Your First Day at [GEOGRAPHIC_DATA]!" at bounding box center [930, 119] width 348 height 18
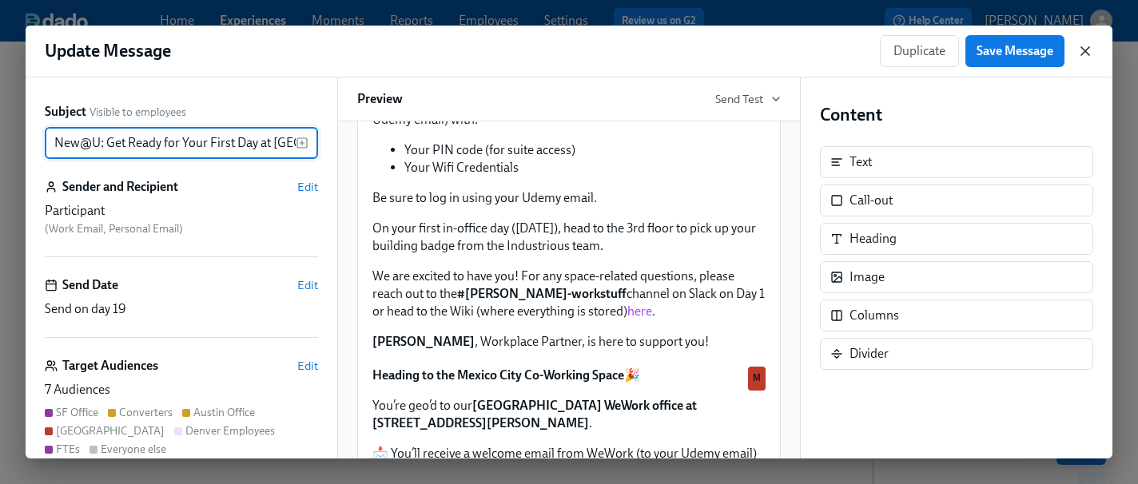
click at [1083, 54] on icon "button" at bounding box center [1086, 51] width 8 height 8
